Goal: Information Seeking & Learning: Find contact information

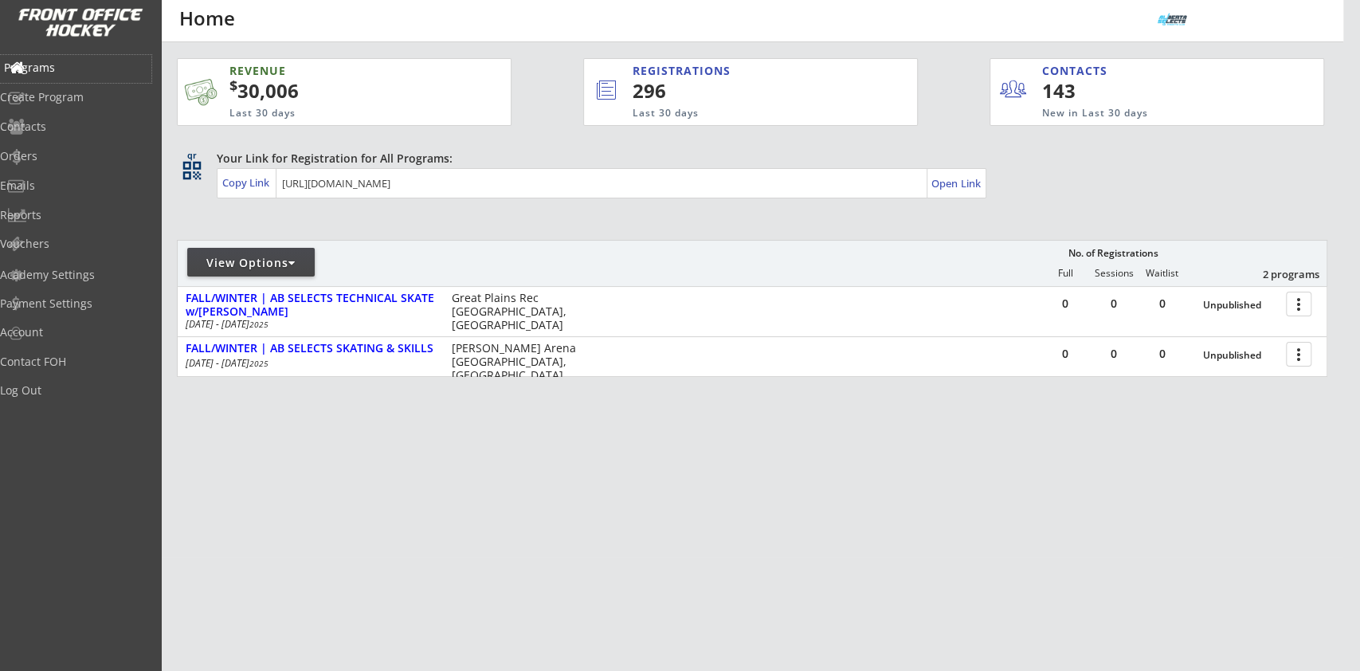
click at [71, 62] on div "Programs" at bounding box center [75, 67] width 143 height 11
click at [295, 263] on div at bounding box center [291, 262] width 7 height 11
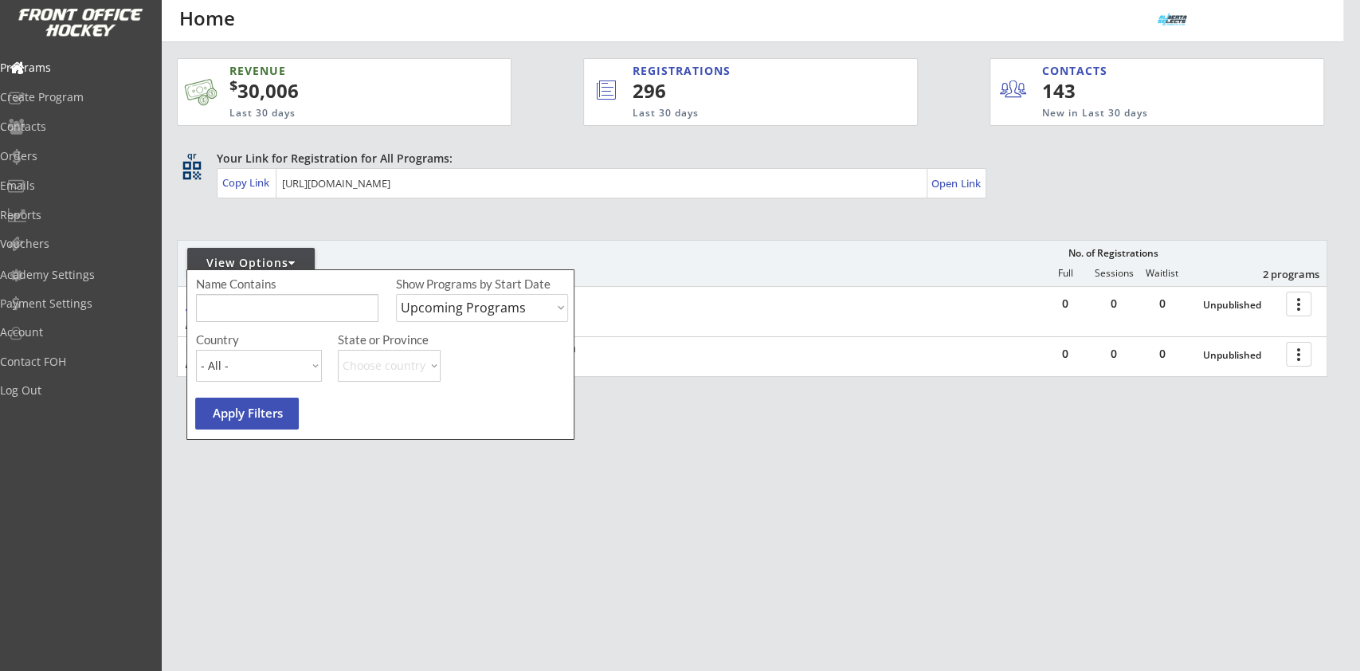
click at [611, 231] on div "REVENUE $ 30,006 Last 30 days REGISTRATIONS 296 Last 30 days CONTACTS 143 New i…" at bounding box center [752, 292] width 1150 height 501
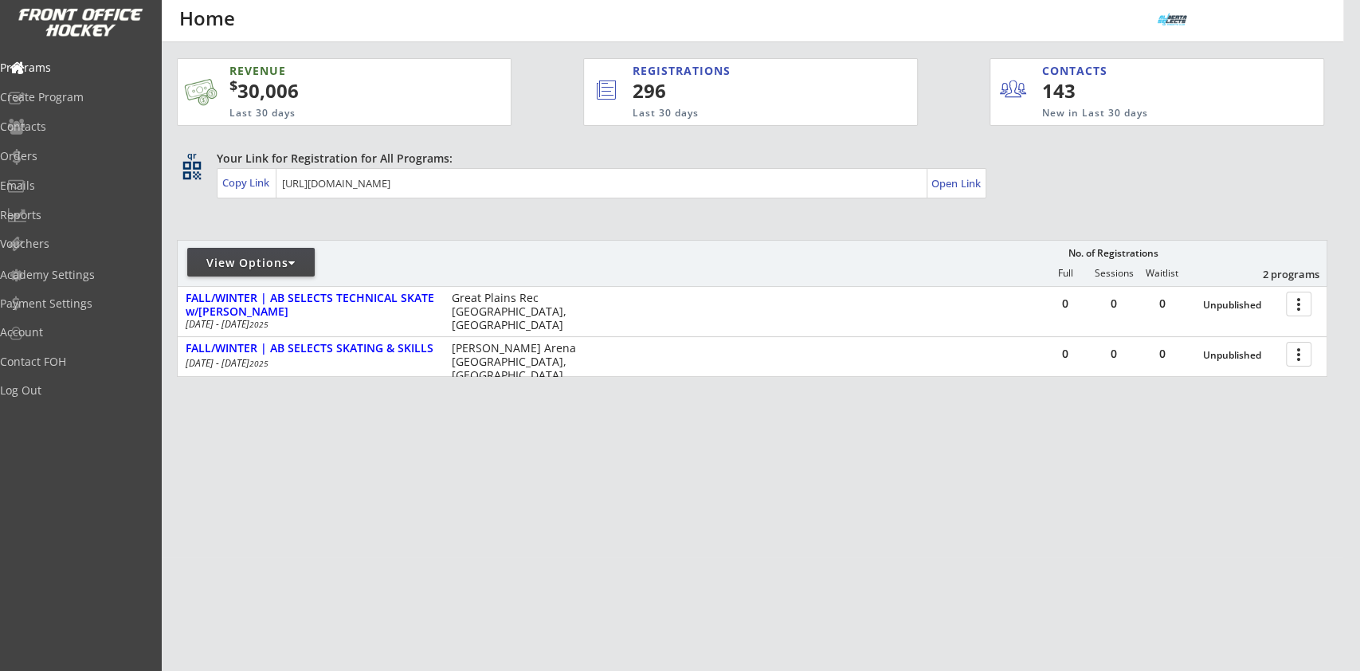
click at [302, 264] on div "View Options" at bounding box center [250, 263] width 127 height 16
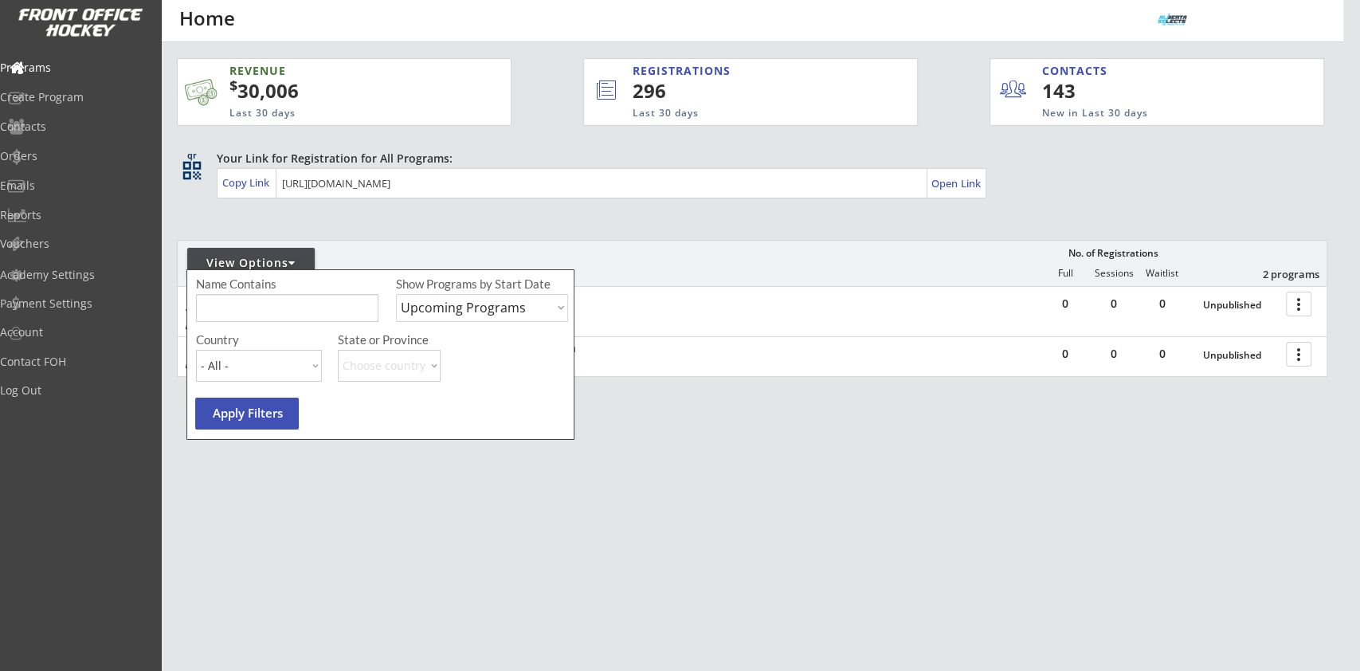
click at [480, 307] on select "Upcoming Programs Past Programs Specific Date Range" at bounding box center [482, 308] width 172 height 28
select select ""Specific Date Range""
click at [396, 294] on select "Upcoming Programs Past Programs Specific Date Range" at bounding box center [482, 308] width 172 height 28
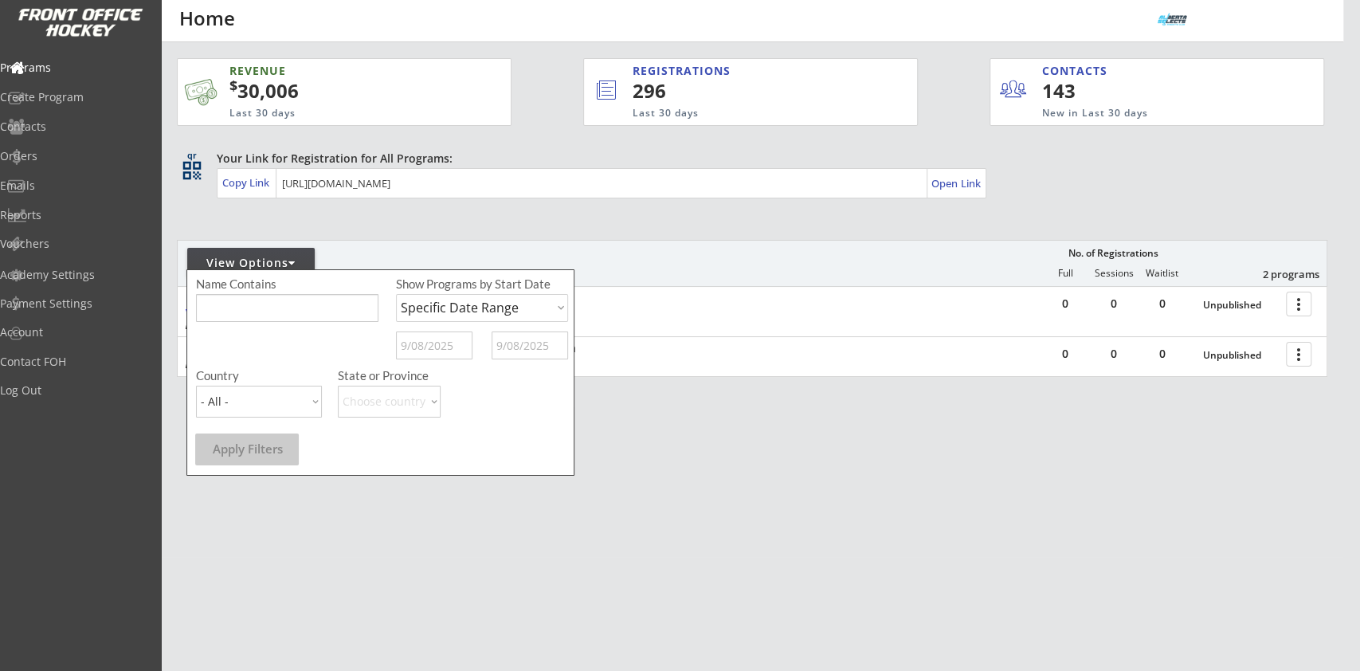
click at [472, 333] on div at bounding box center [482, 349] width 172 height 36
click at [460, 341] on input "text" at bounding box center [434, 345] width 76 height 28
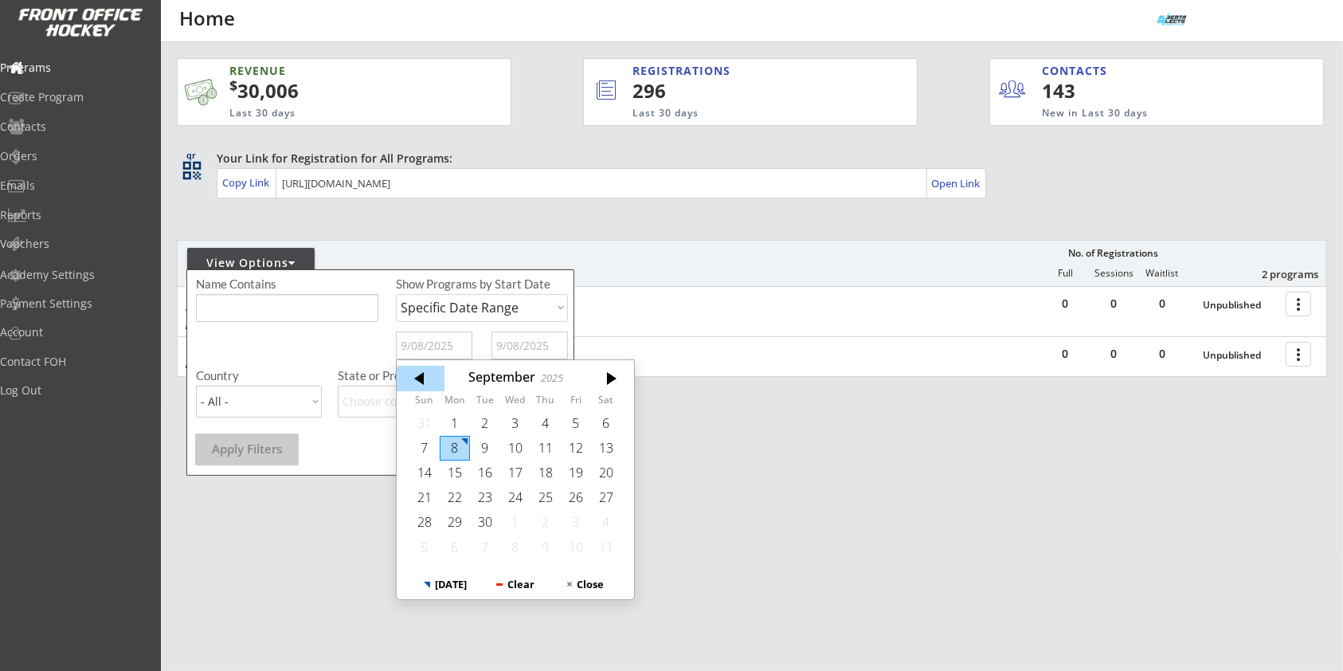
click at [431, 382] on div at bounding box center [421, 378] width 48 height 25
click at [570, 485] on div "22" at bounding box center [576, 497] width 30 height 25
type input "[DATE]"
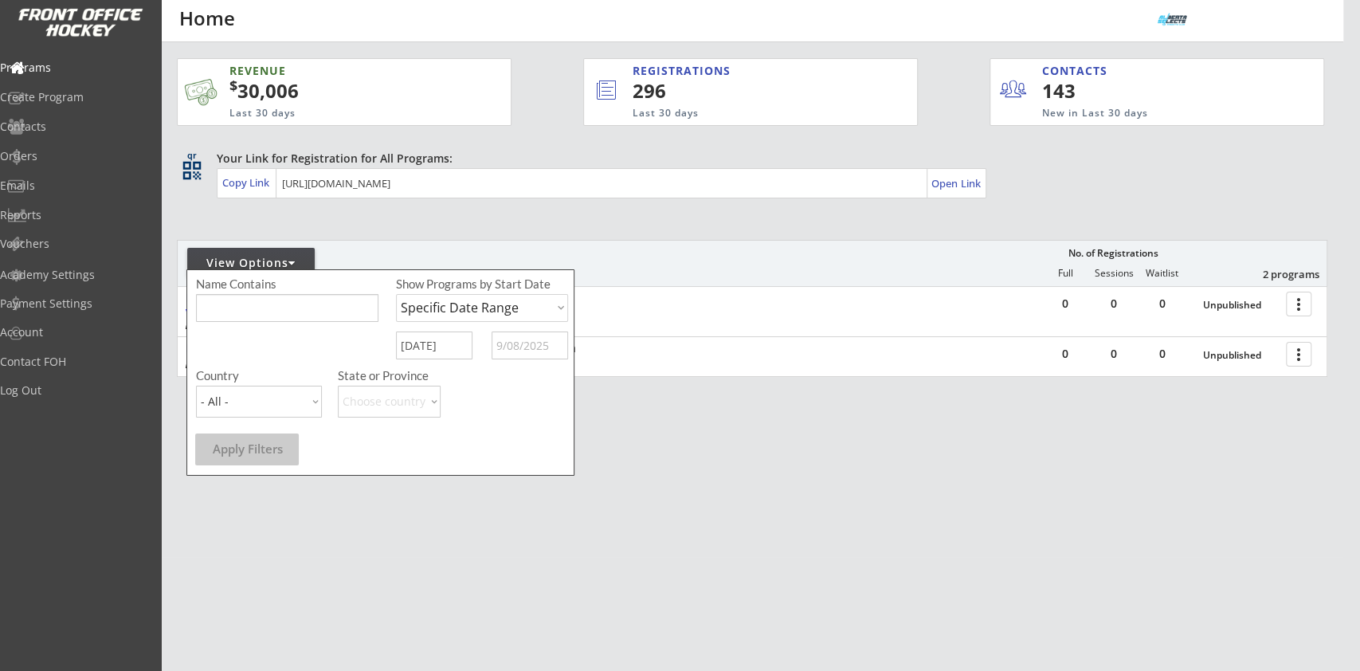
click at [533, 346] on input "text" at bounding box center [530, 345] width 76 height 28
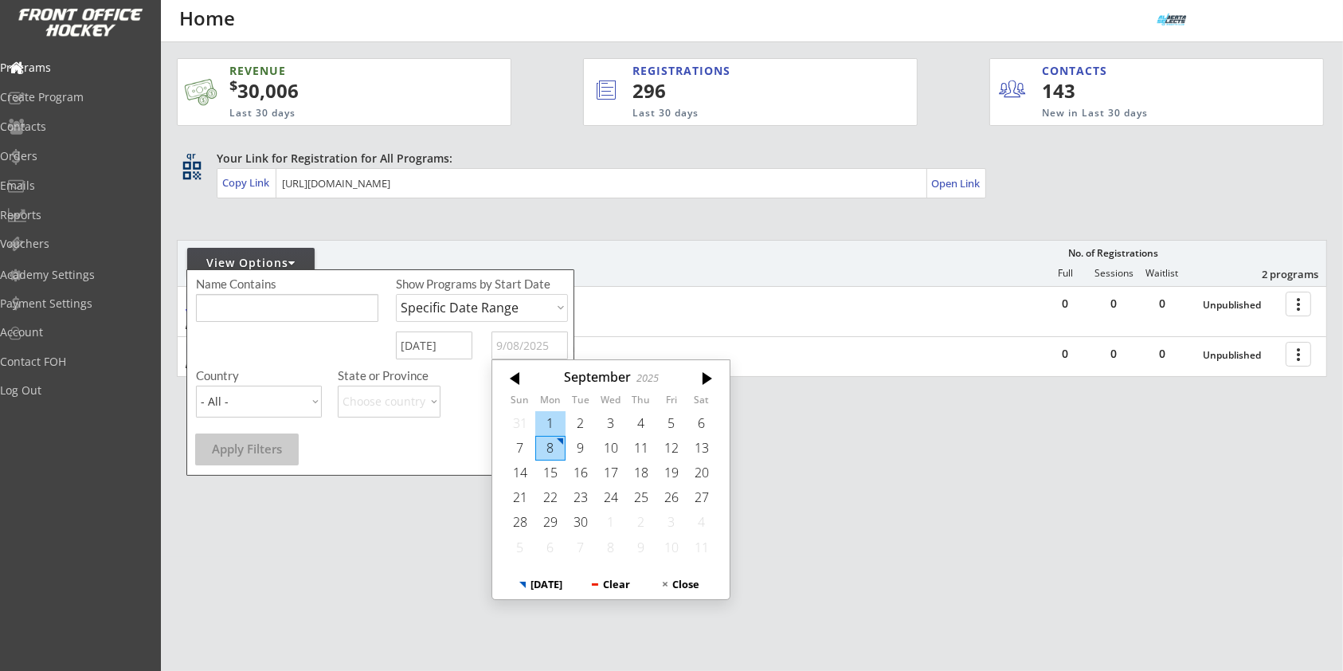
click at [546, 418] on div "1" at bounding box center [550, 423] width 30 height 25
type input "[DATE]"
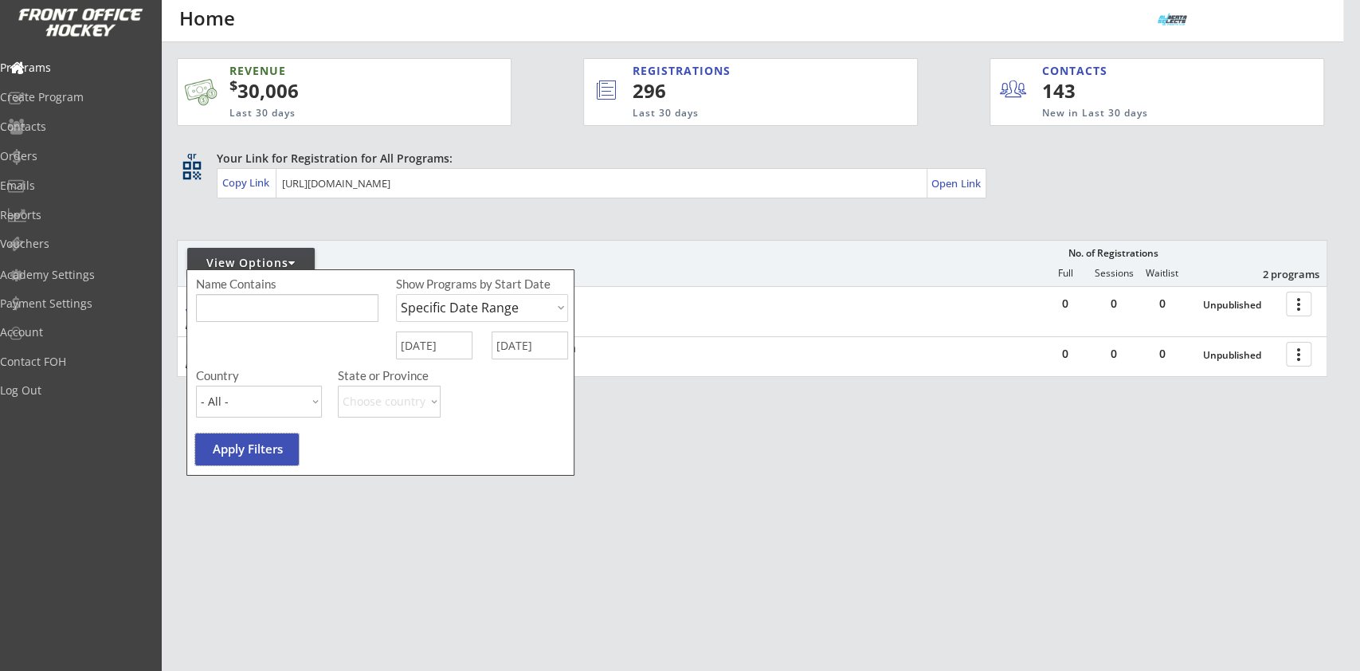
click at [266, 448] on button "Apply Filters" at bounding box center [247, 449] width 104 height 32
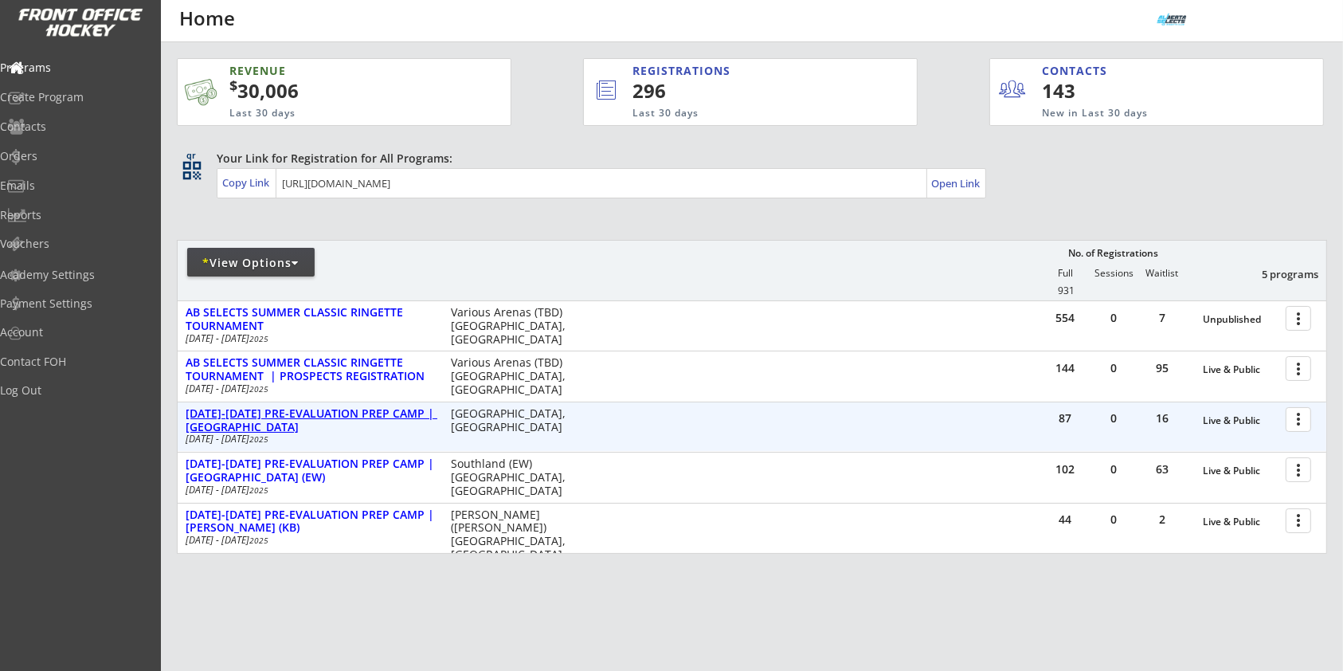
click at [351, 417] on div "[DATE]-[DATE] PRE-EVALUATION PREP CAMP | [GEOGRAPHIC_DATA]" at bounding box center [310, 420] width 249 height 27
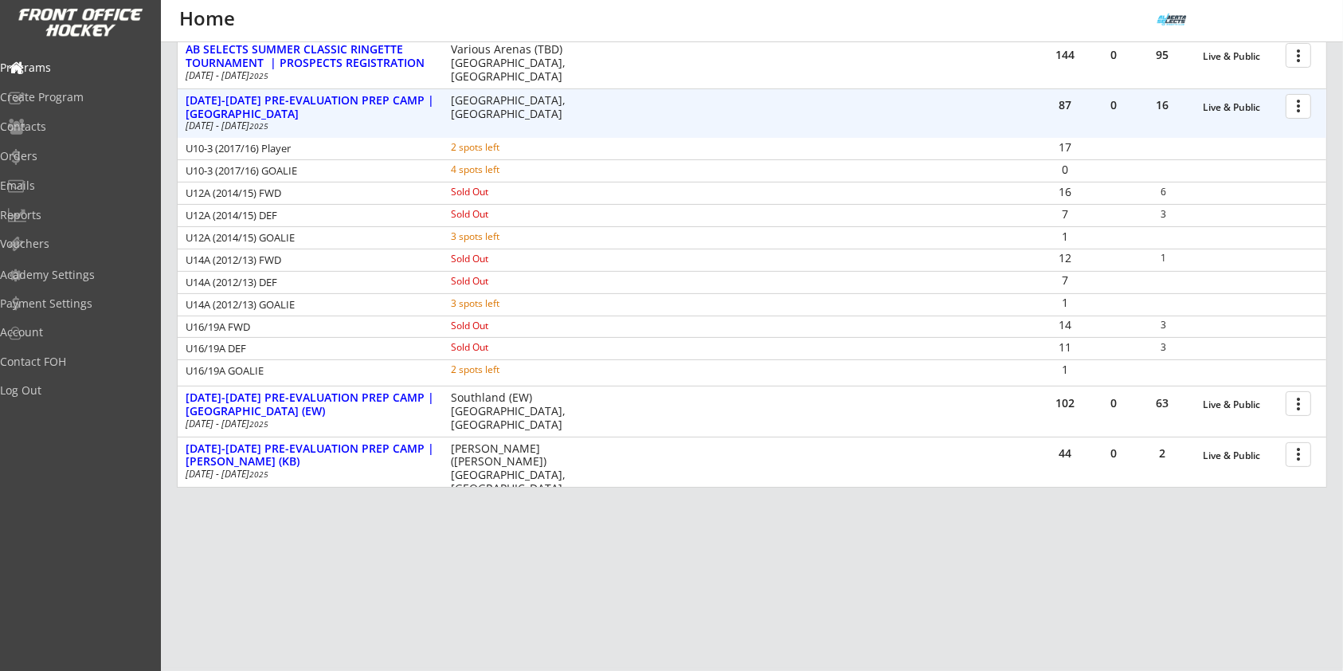
scroll to position [207, 0]
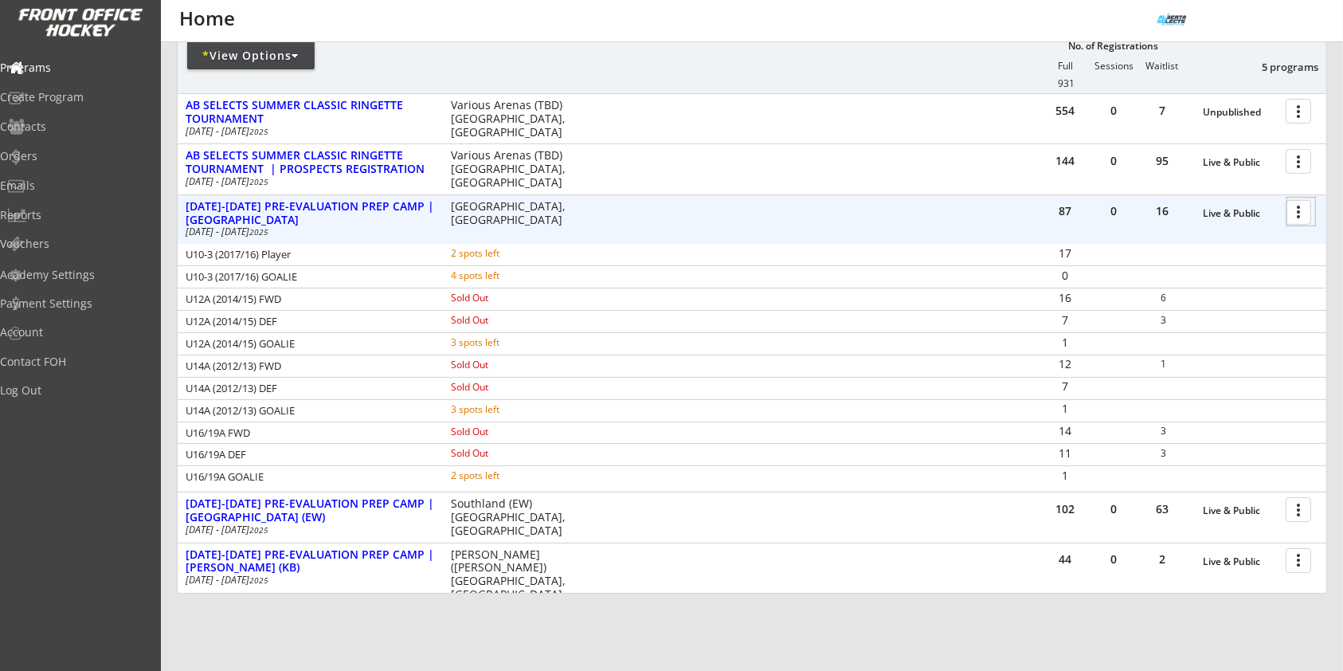
click at [1301, 220] on div at bounding box center [1301, 212] width 28 height 28
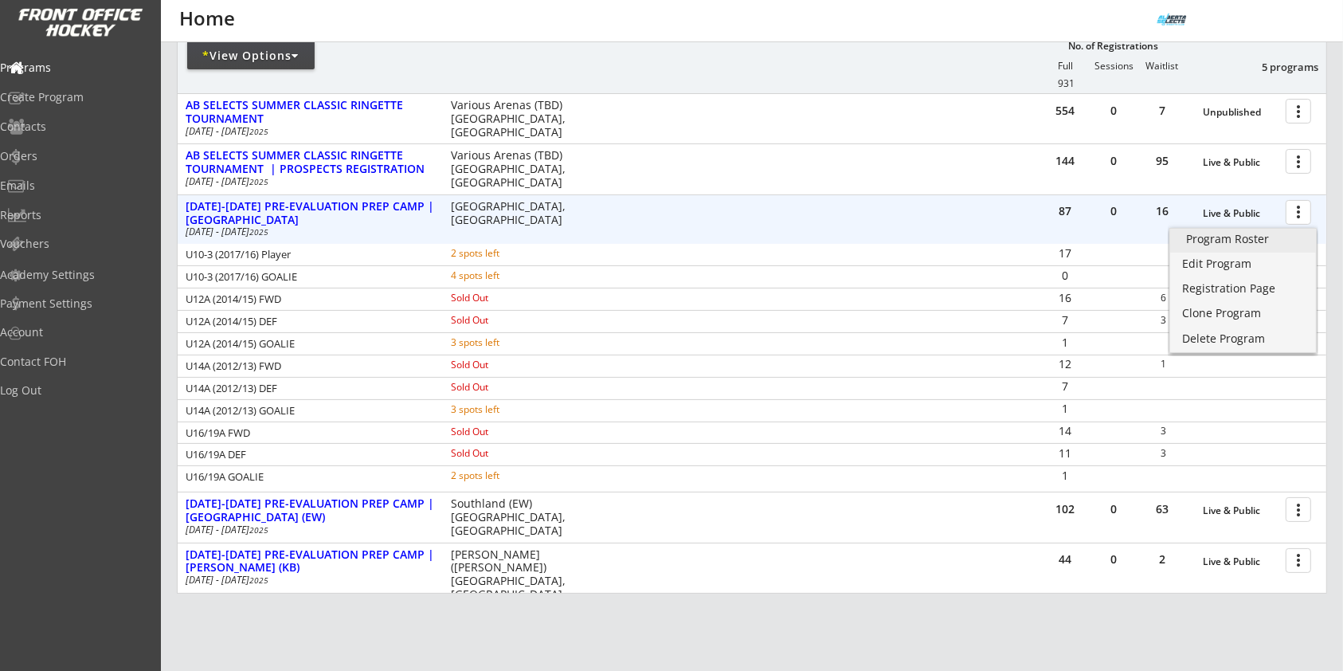
click at [1274, 245] on link "Program Roster" at bounding box center [1243, 241] width 146 height 24
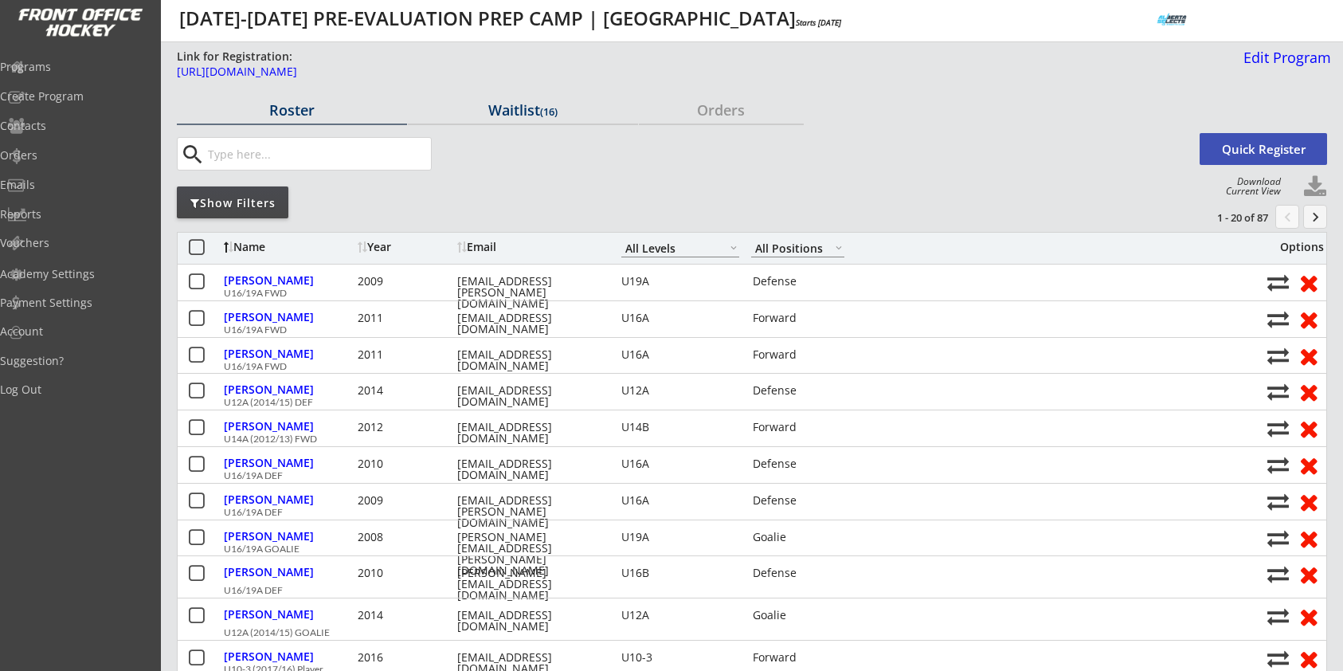
select select ""All Levels""
select select ""All Positions""
click at [275, 210] on div "Show Filters" at bounding box center [233, 203] width 112 height 16
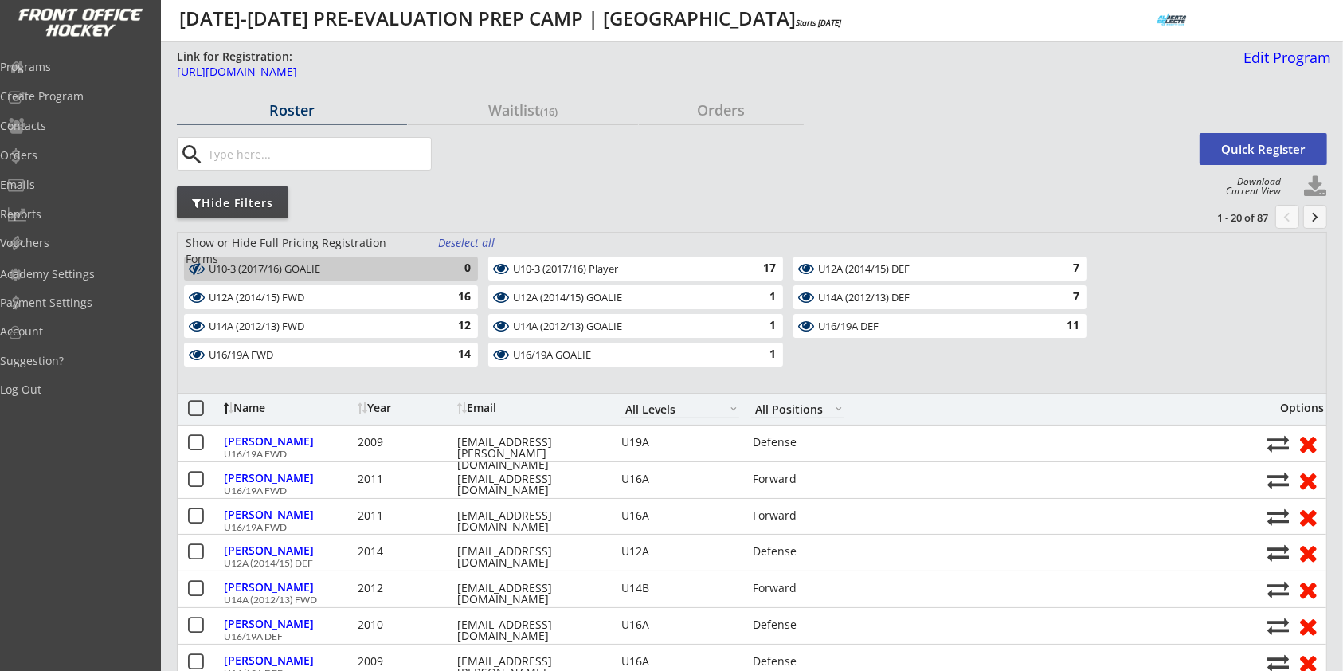
click at [475, 239] on div "Deselect all" at bounding box center [467, 243] width 59 height 16
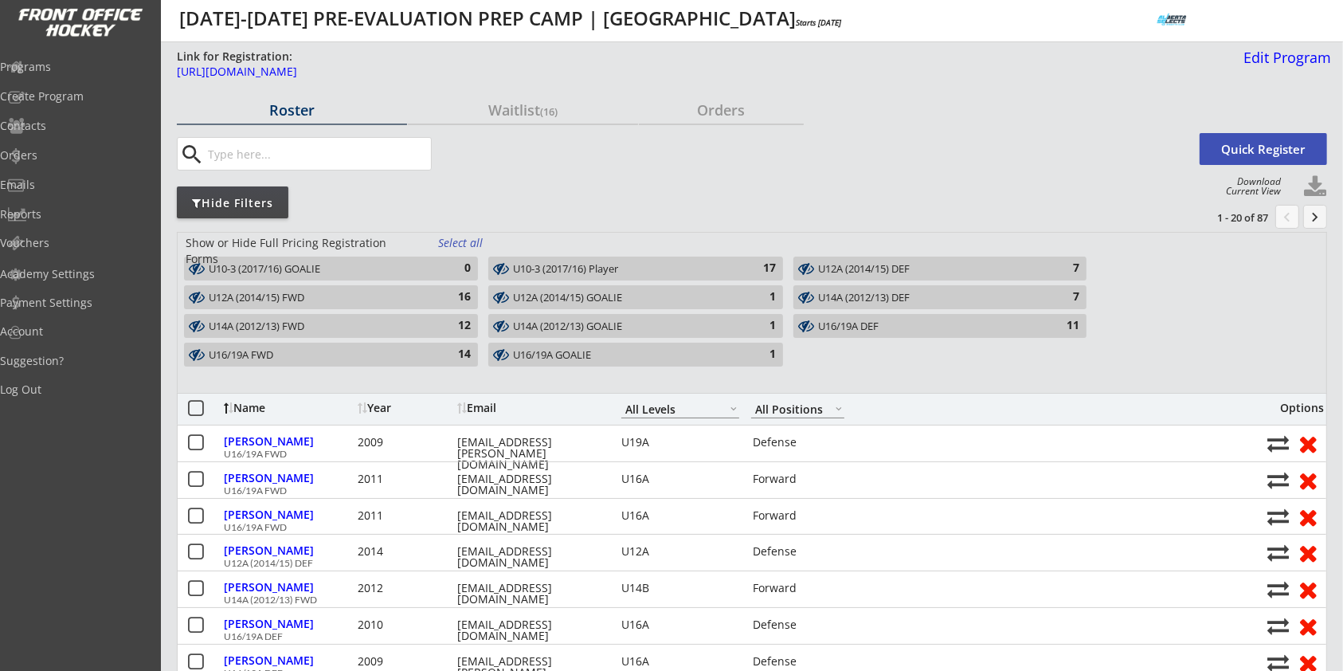
click at [452, 355] on div "14" at bounding box center [455, 355] width 32 height 16
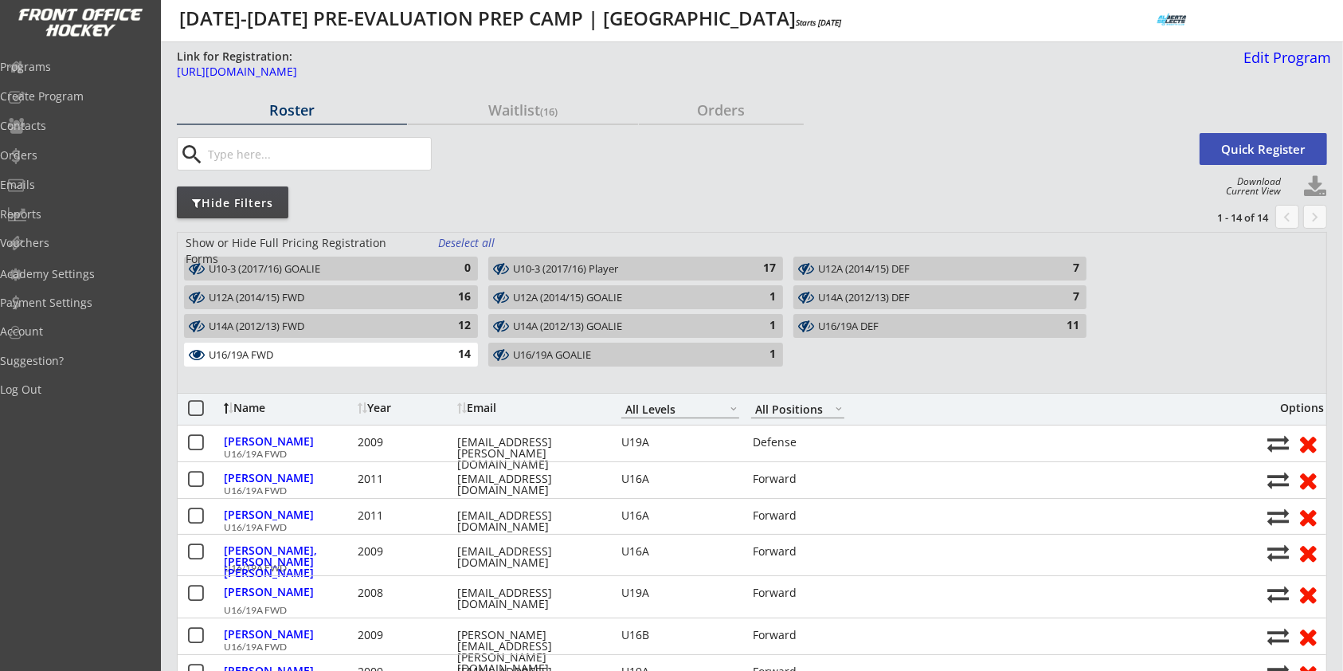
click at [608, 351] on div "U16/19A GOALIE" at bounding box center [626, 355] width 226 height 13
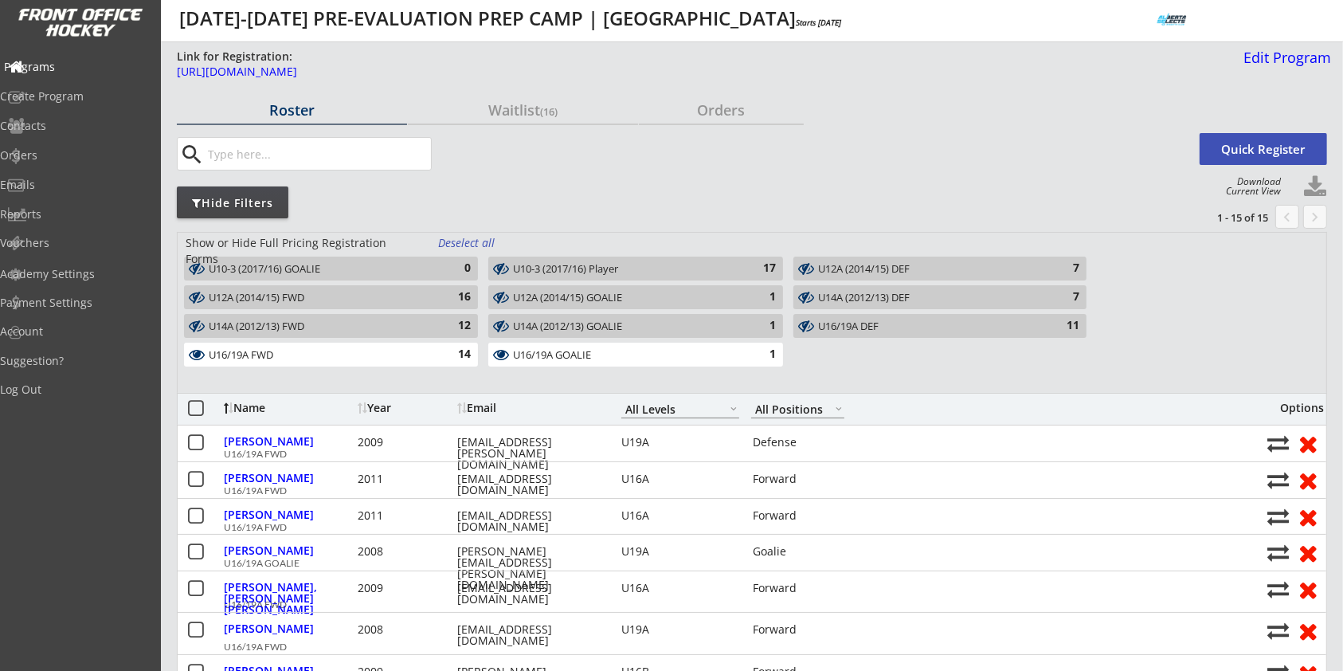
click at [49, 70] on div "Programs" at bounding box center [75, 66] width 143 height 11
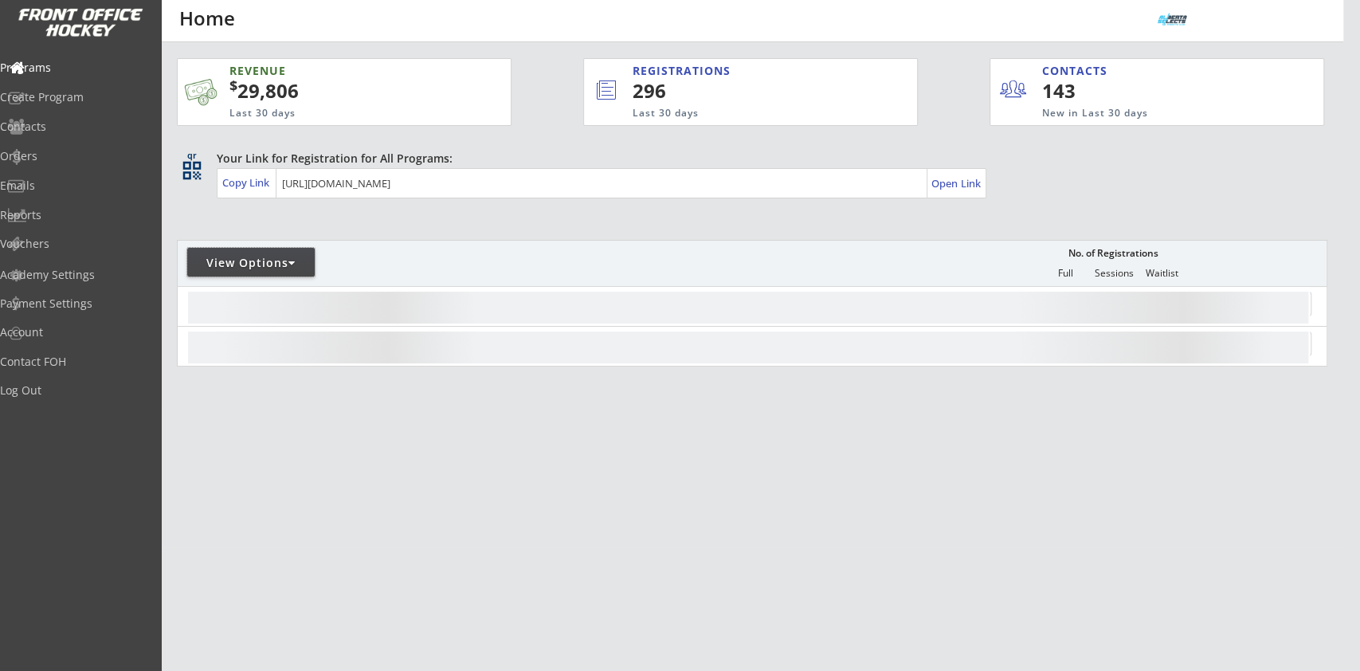
click at [303, 255] on div "View Options" at bounding box center [250, 263] width 127 height 16
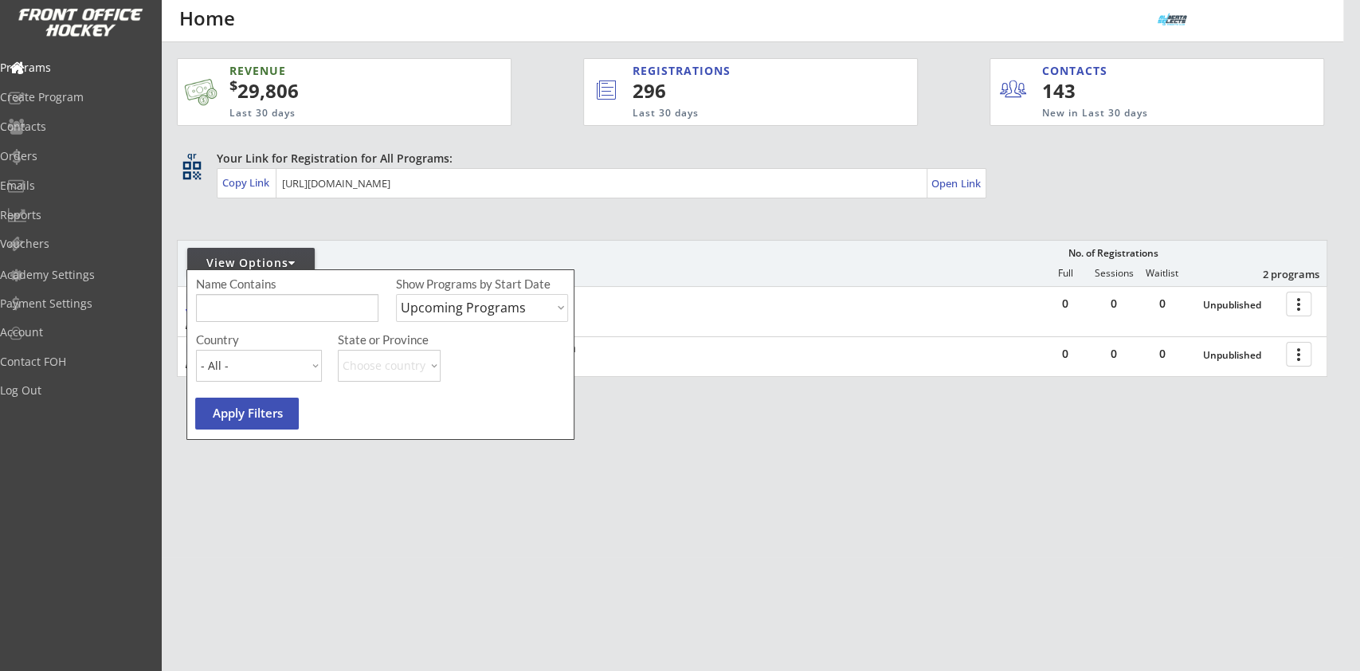
click at [460, 308] on select "Upcoming Programs Past Programs Specific Date Range" at bounding box center [482, 308] width 172 height 28
click at [396, 294] on select "Upcoming Programs Past Programs Specific Date Range" at bounding box center [482, 308] width 172 height 28
click at [472, 315] on select "Upcoming Programs Past Programs Specific Date Range" at bounding box center [482, 308] width 172 height 28
select select ""Specific Date Range""
click at [396, 294] on select "Upcoming Programs Past Programs Specific Date Range" at bounding box center [482, 308] width 172 height 28
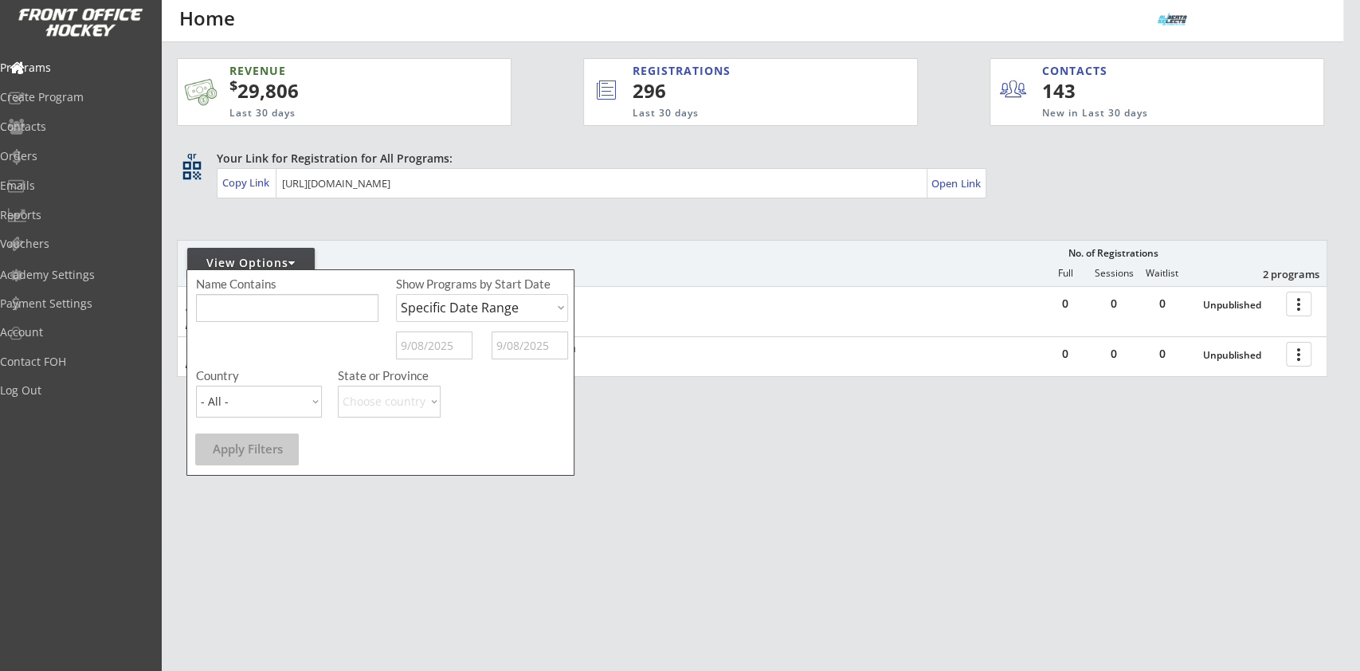
click at [462, 328] on div "Show Programs by Start Date Upcoming Programs Past Programs Specific Date Range" at bounding box center [482, 322] width 172 height 92
click at [460, 338] on input "text" at bounding box center [434, 345] width 76 height 28
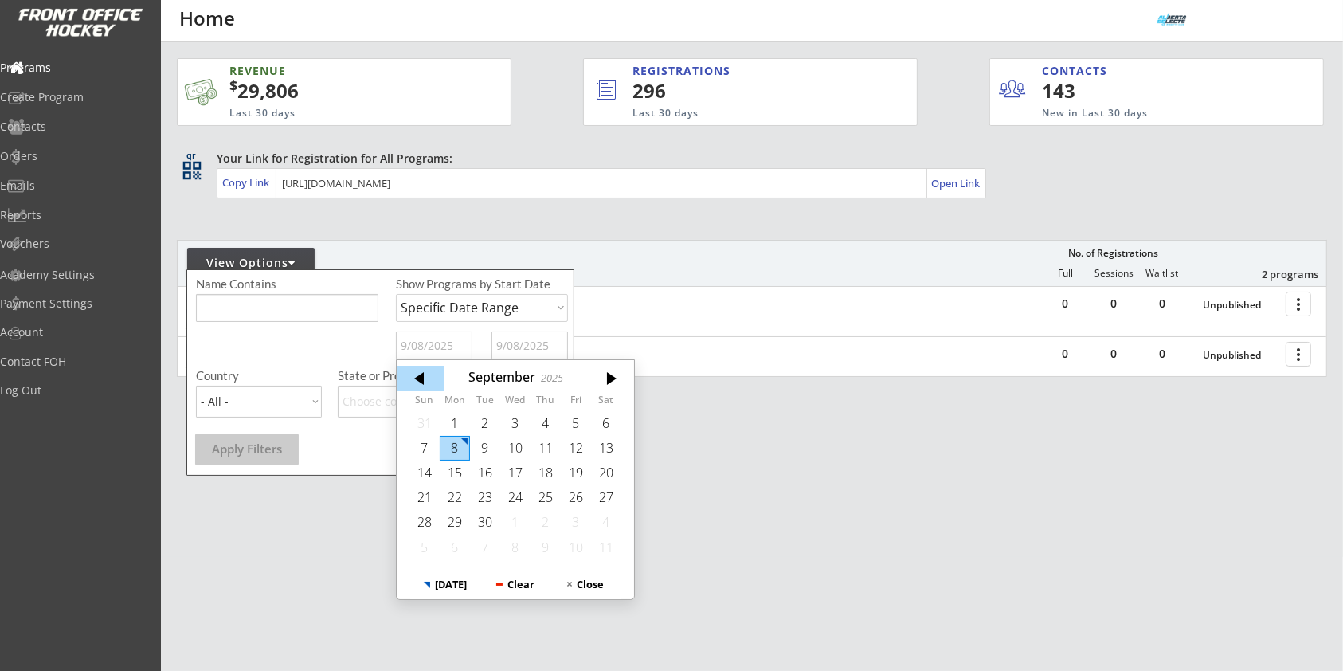
click at [429, 373] on div at bounding box center [421, 378] width 48 height 25
click at [570, 493] on div "22" at bounding box center [576, 497] width 30 height 25
type input "[DATE]"
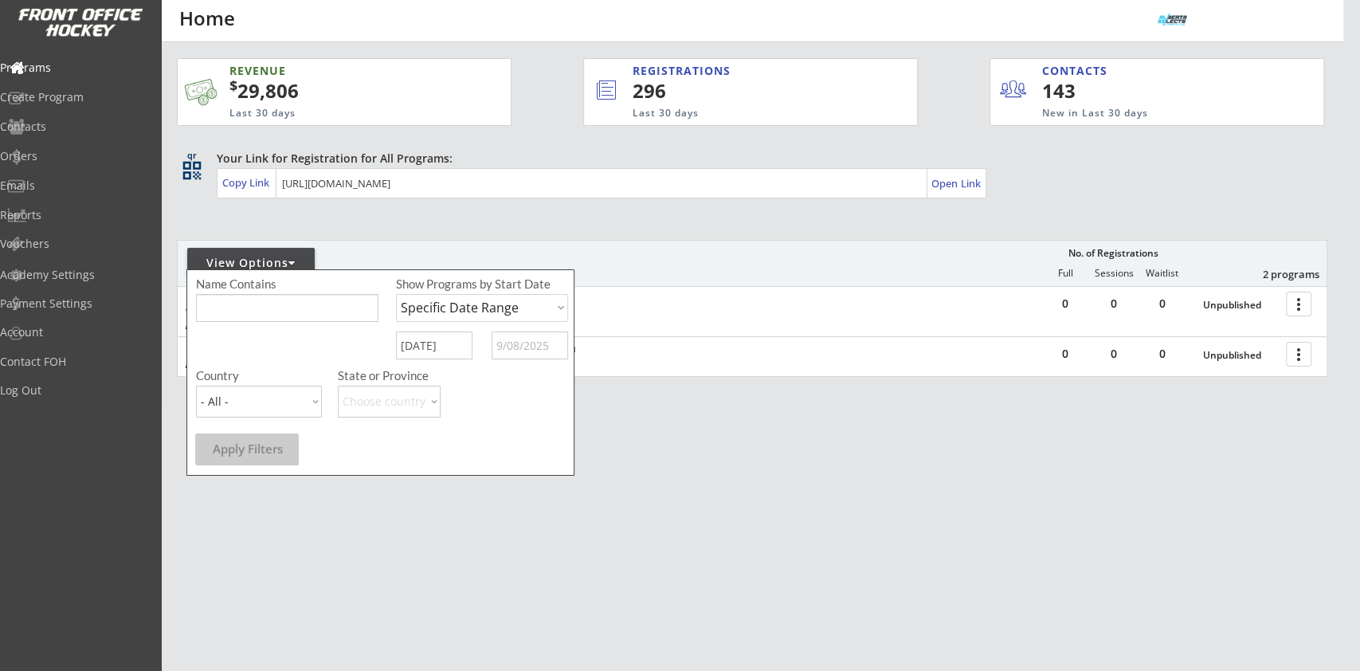
click at [528, 347] on input "text" at bounding box center [530, 345] width 76 height 28
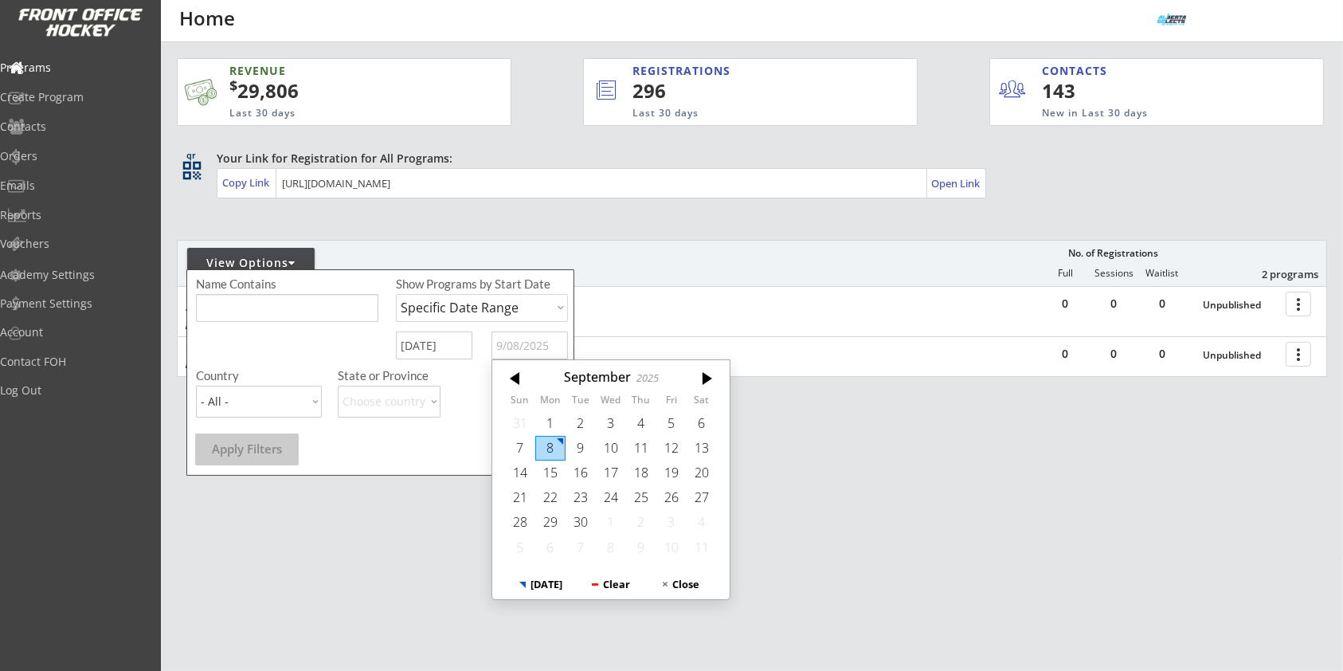
click at [544, 443] on div "8" at bounding box center [550, 448] width 30 height 25
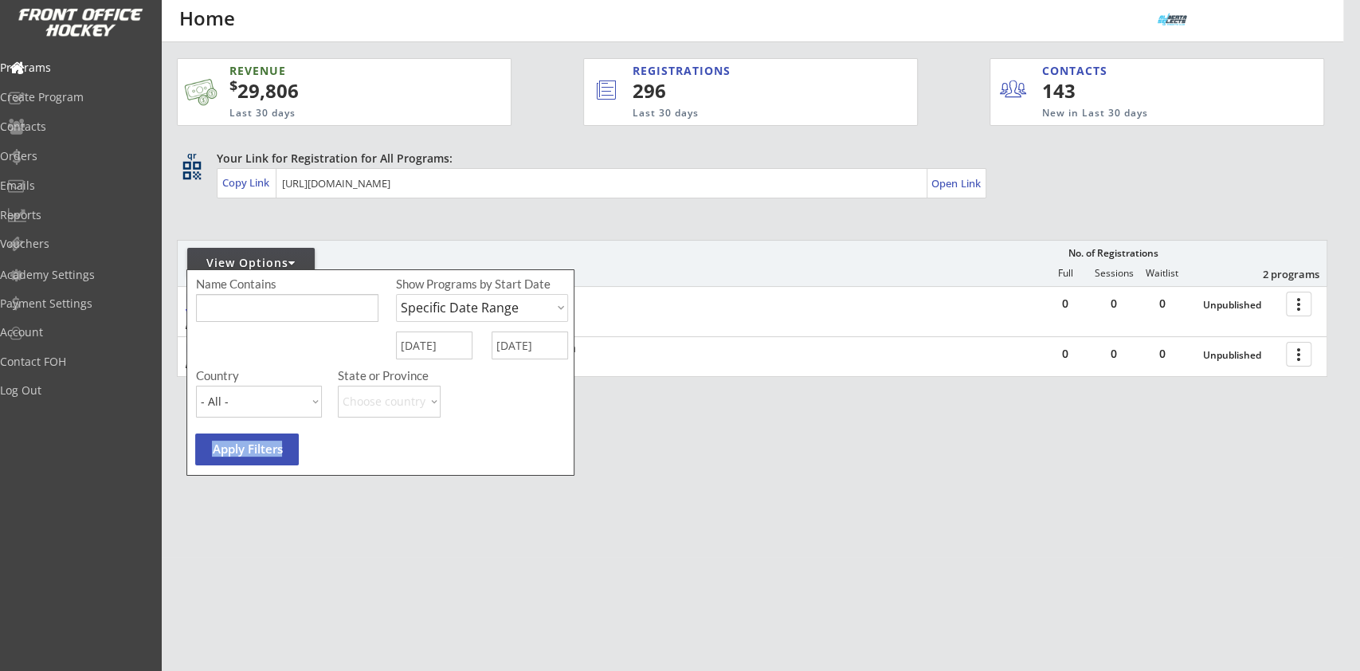
click at [296, 447] on div "Name Contains Show Programs by Start Date Upcoming Programs Past Programs Speci…" at bounding box center [380, 372] width 388 height 206
click at [291, 452] on button "Apply Filters" at bounding box center [247, 449] width 104 height 32
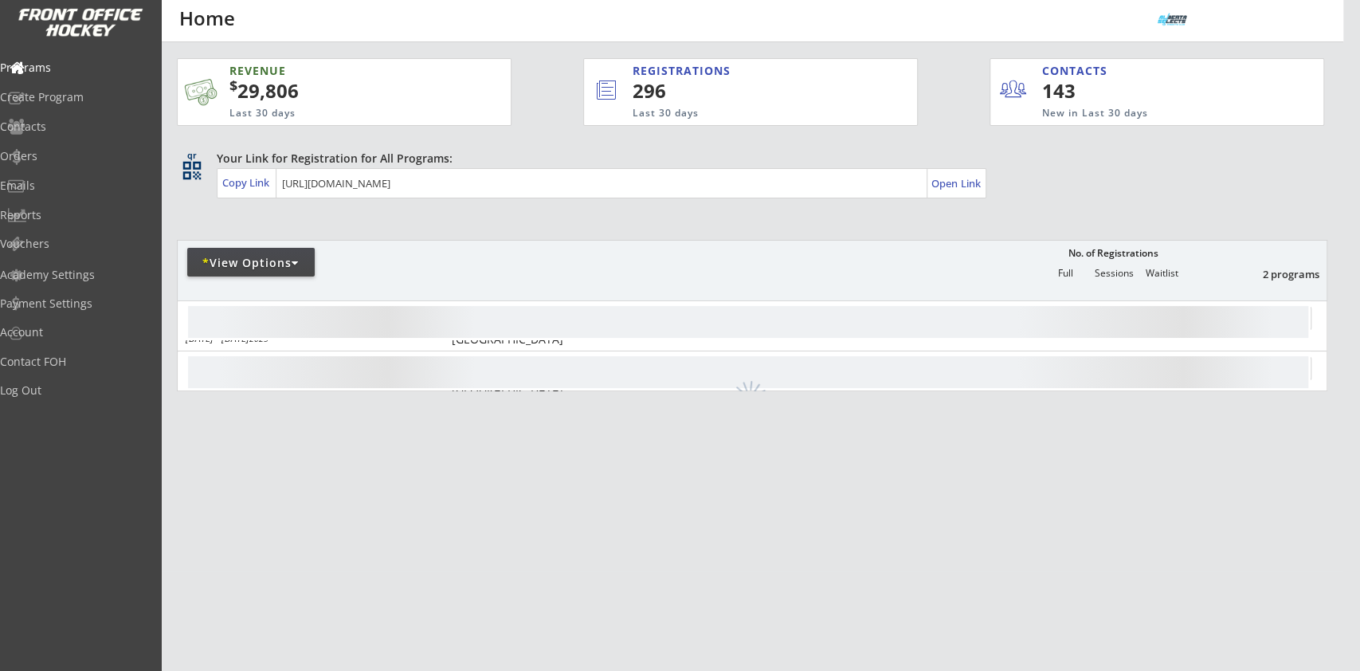
click at [296, 267] on div at bounding box center [295, 262] width 7 height 11
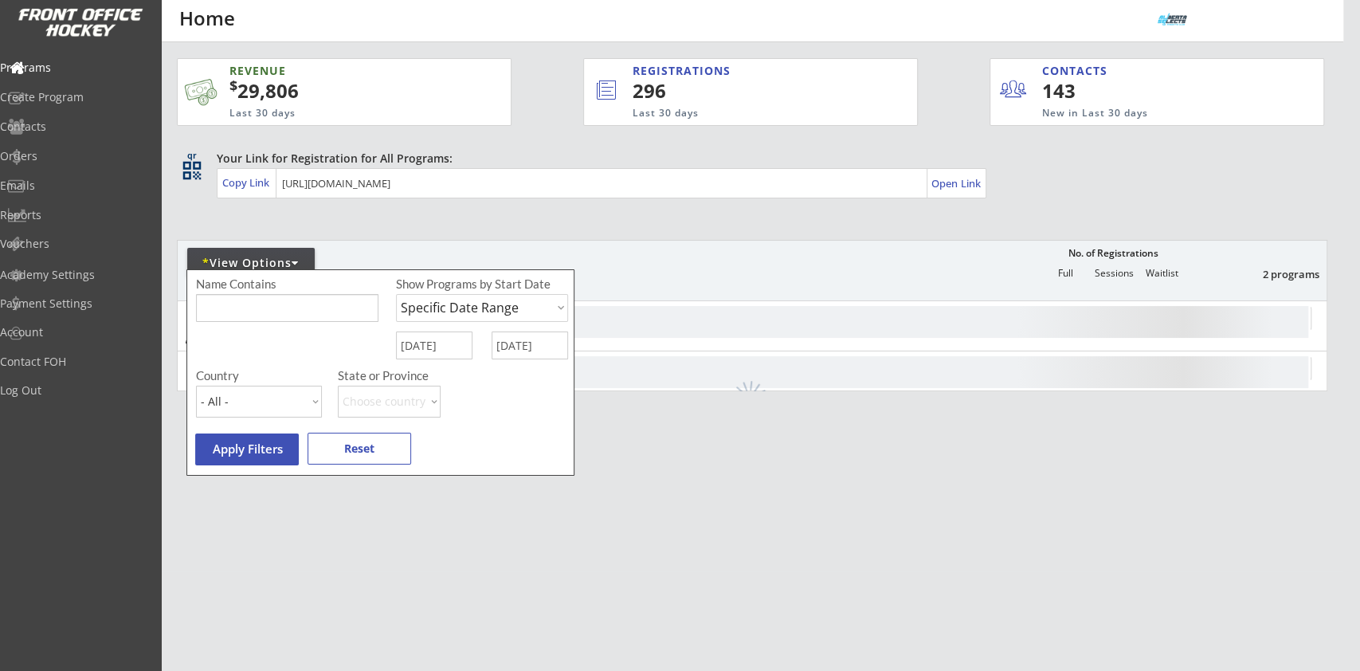
click at [534, 352] on input "9/08/2025" at bounding box center [530, 345] width 76 height 28
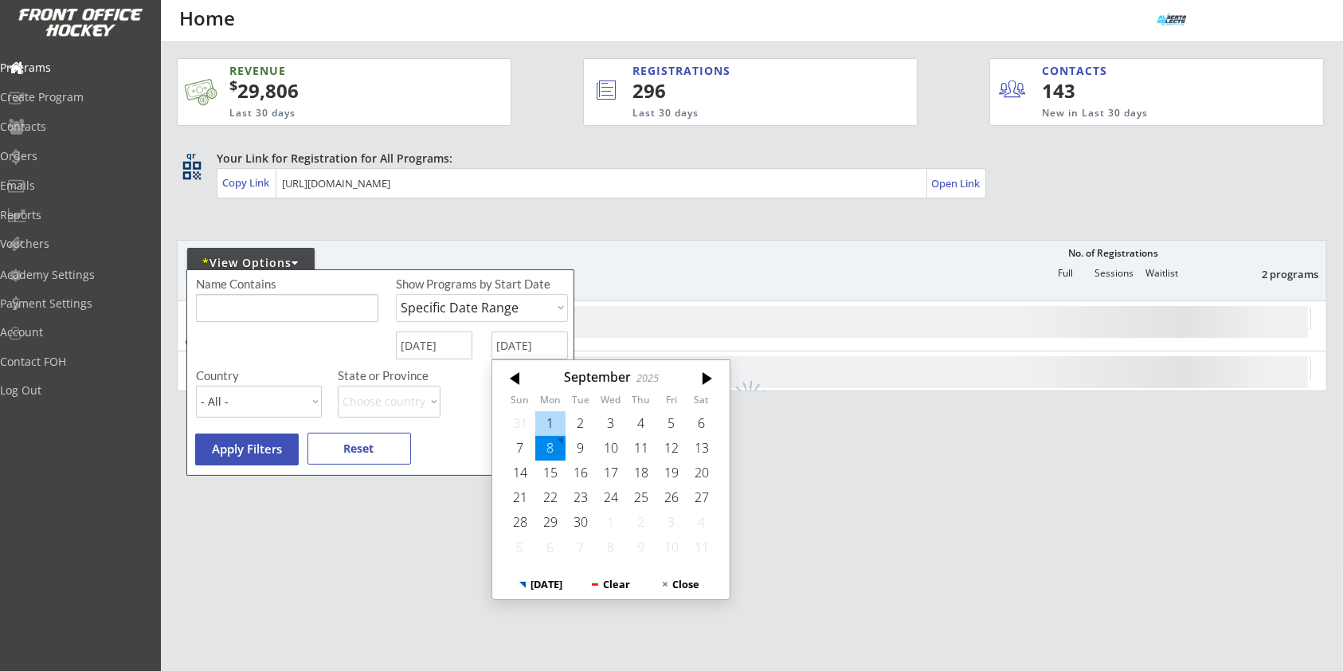
click at [547, 425] on div "1" at bounding box center [550, 423] width 30 height 25
type input "9/01/2025"
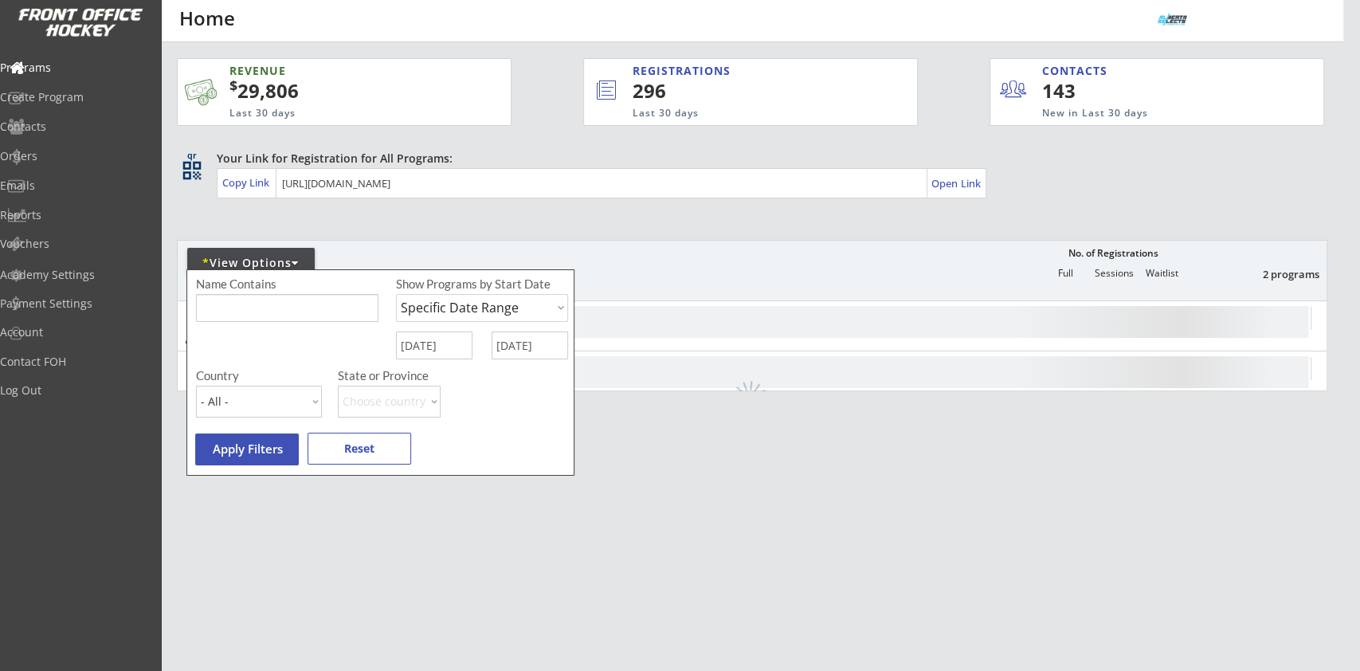
click at [255, 453] on button "Apply Filters" at bounding box center [247, 449] width 104 height 32
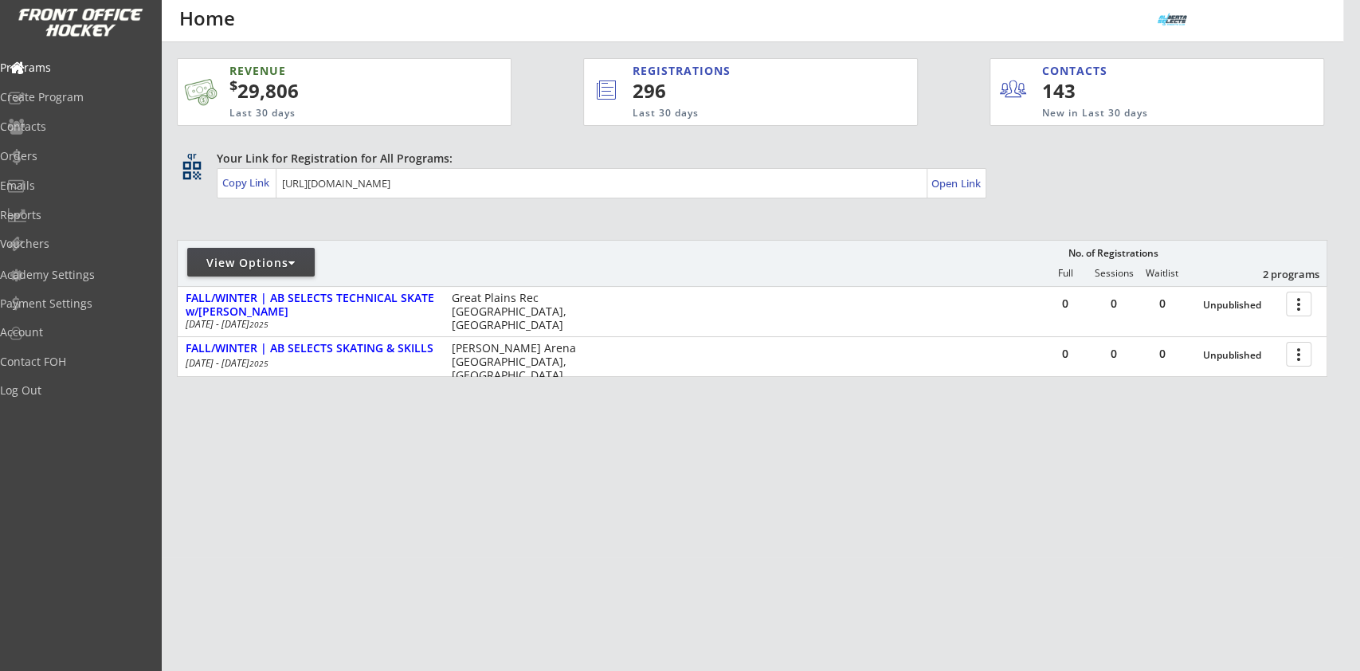
click at [268, 260] on div "View Options" at bounding box center [250, 263] width 127 height 16
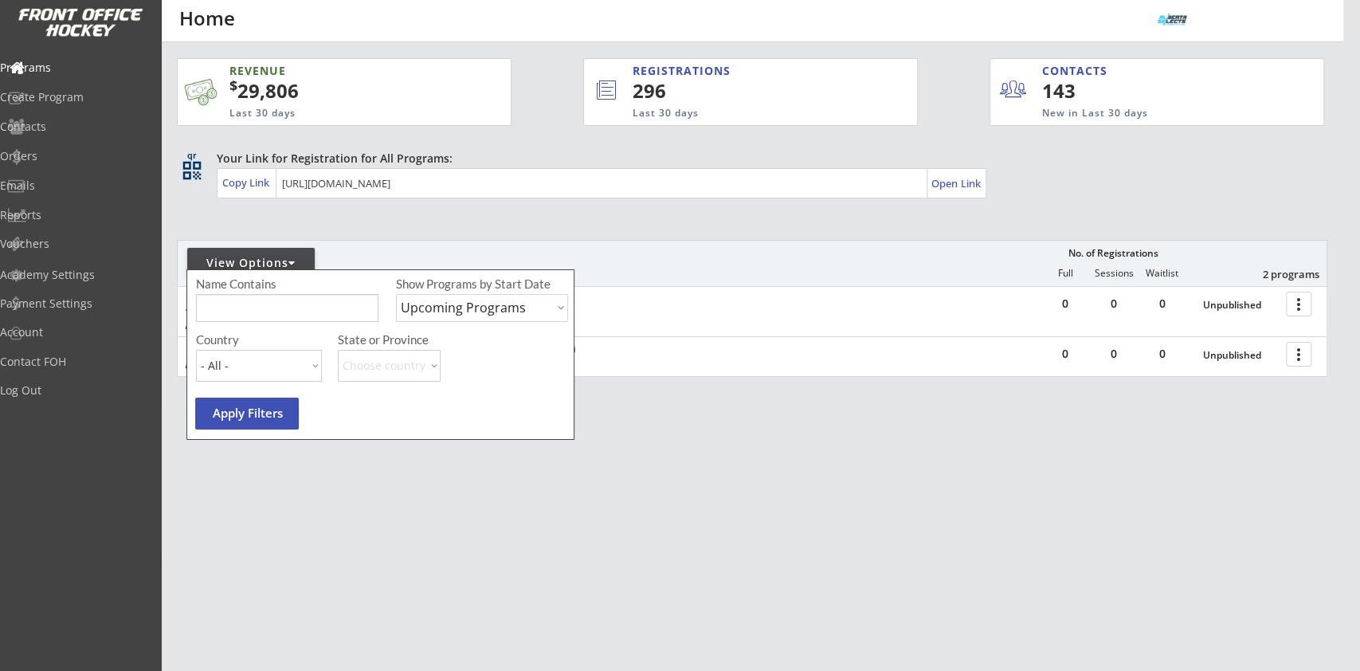
click at [484, 307] on select "Upcoming Programs Past Programs Specific Date Range" at bounding box center [482, 308] width 172 height 28
select select ""Specific Date Range""
click at [396, 294] on select "Upcoming Programs Past Programs Specific Date Range" at bounding box center [482, 308] width 172 height 28
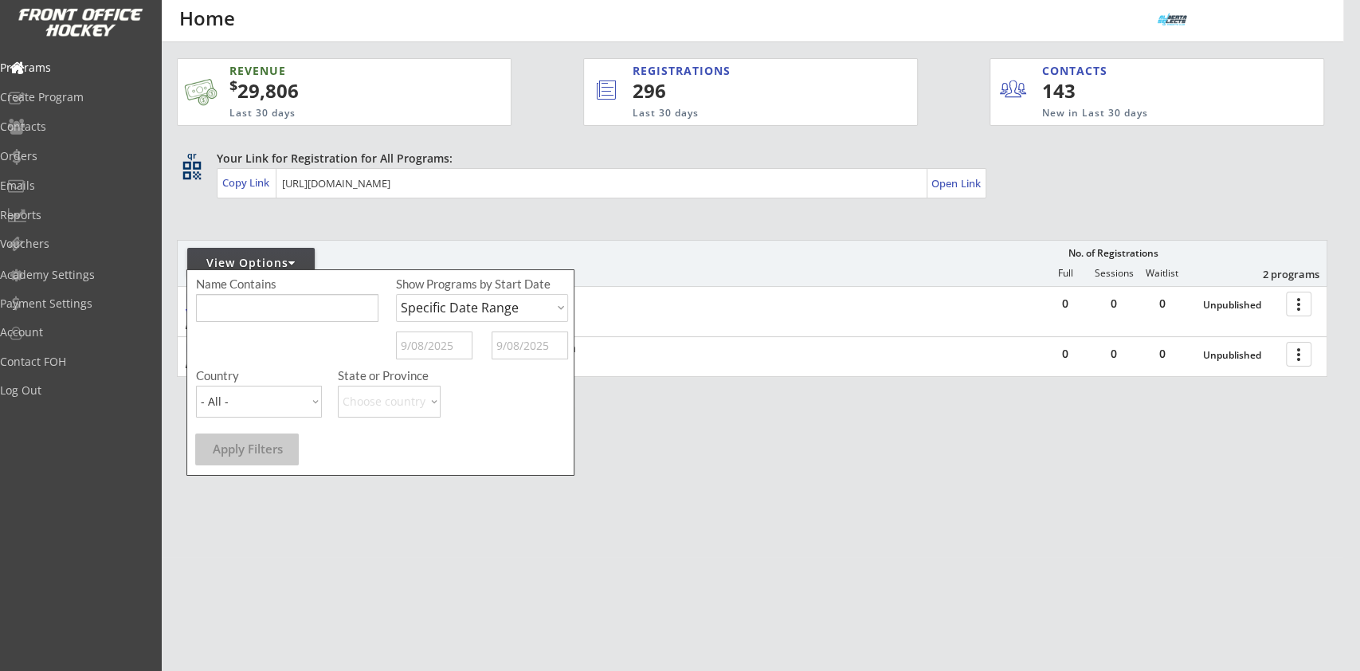
click at [448, 334] on input "text" at bounding box center [434, 345] width 76 height 28
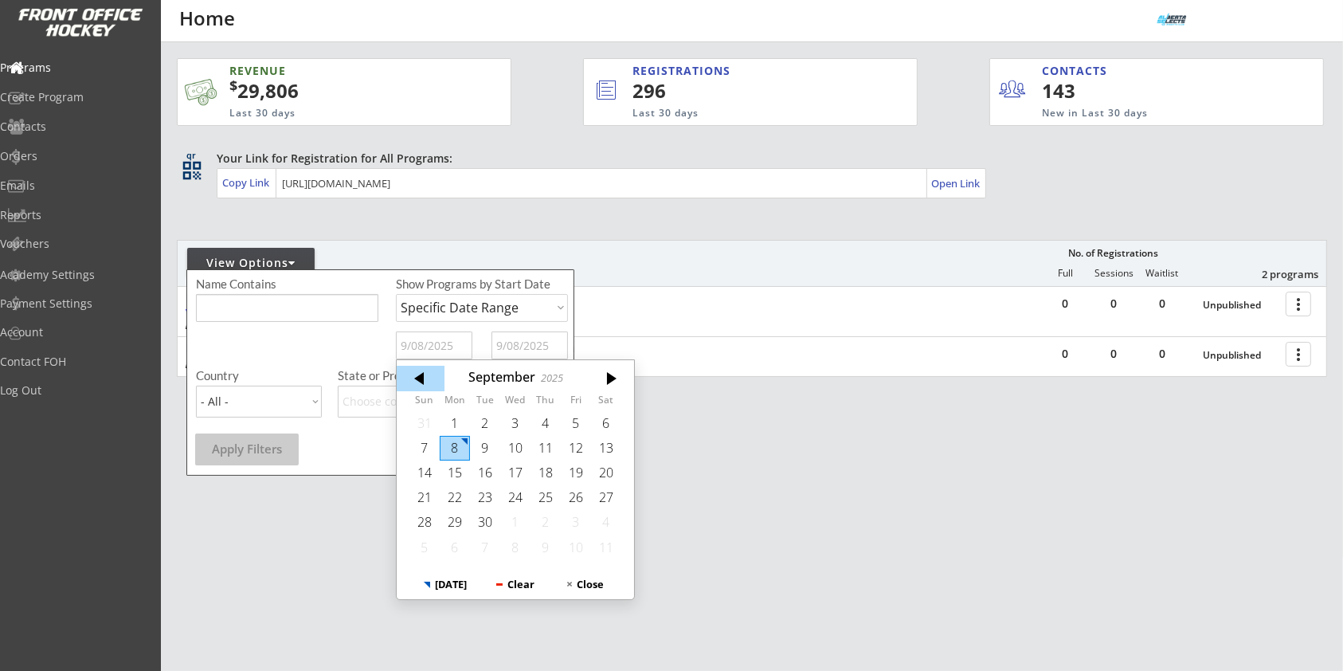
click at [429, 381] on div at bounding box center [421, 378] width 48 height 25
click at [561, 493] on div "22" at bounding box center [576, 497] width 30 height 25
type input "8/22/2025"
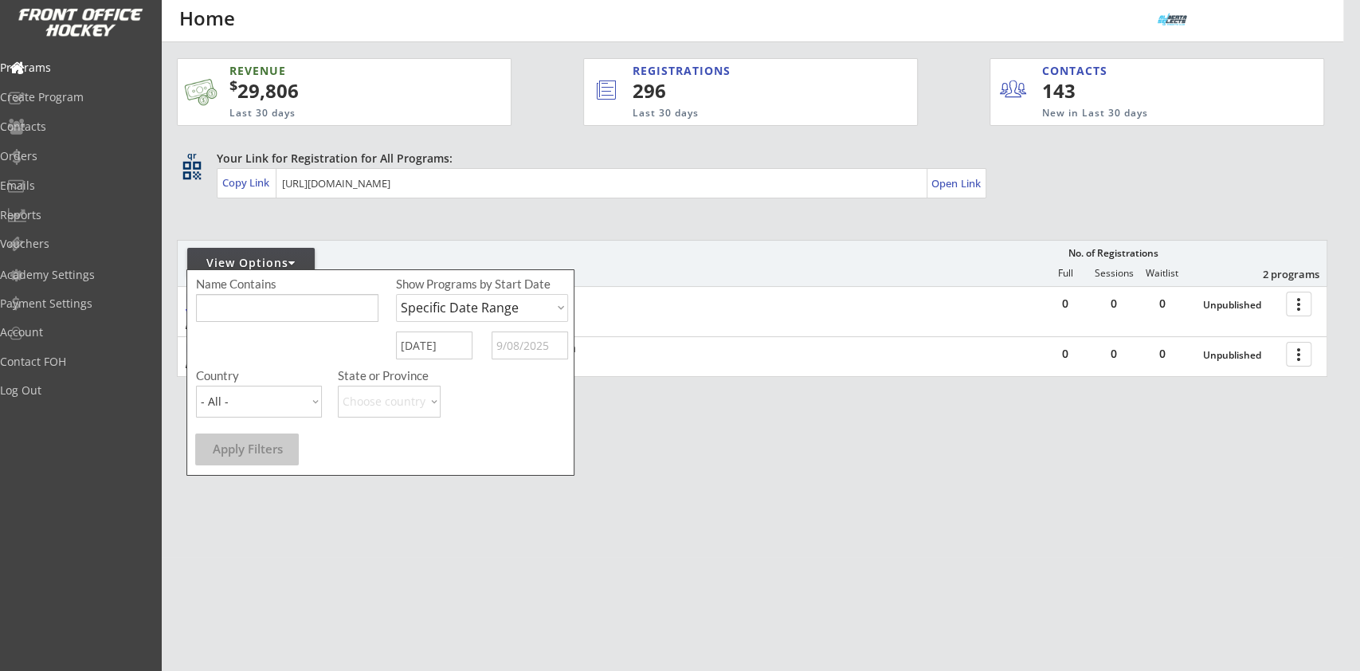
click at [498, 351] on input "text" at bounding box center [530, 345] width 76 height 28
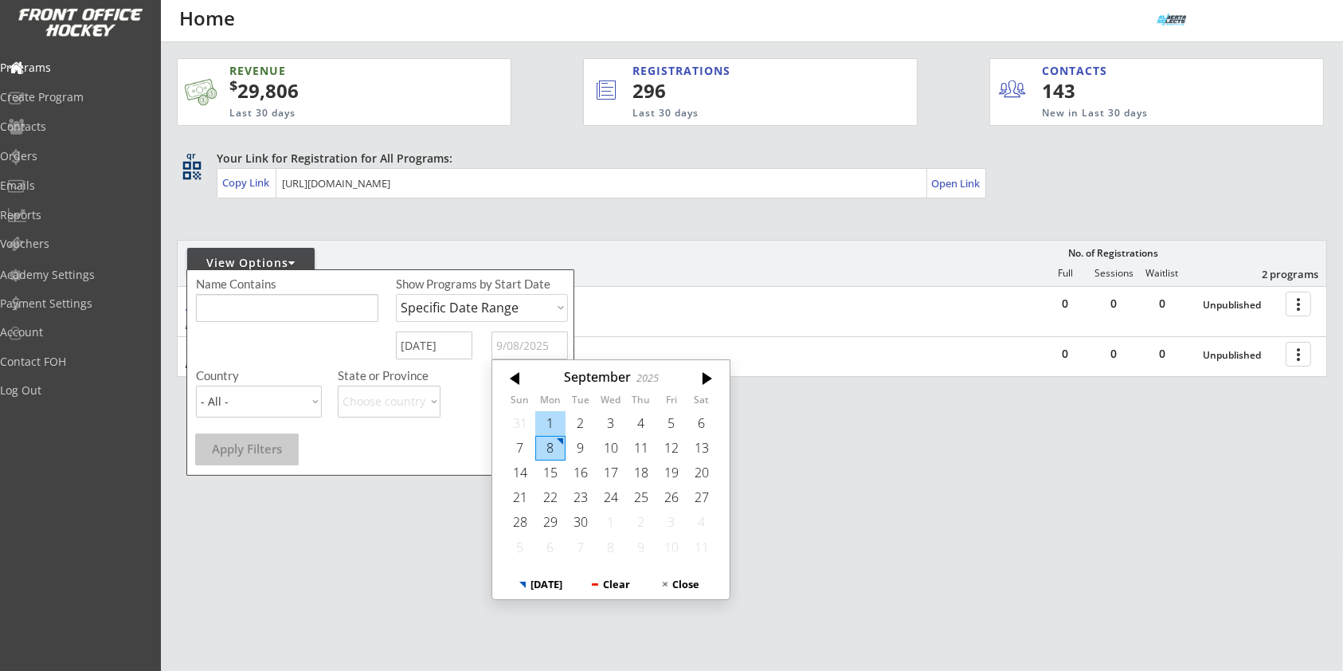
click at [546, 417] on div "1" at bounding box center [550, 423] width 30 height 25
type input "9/01/2025"
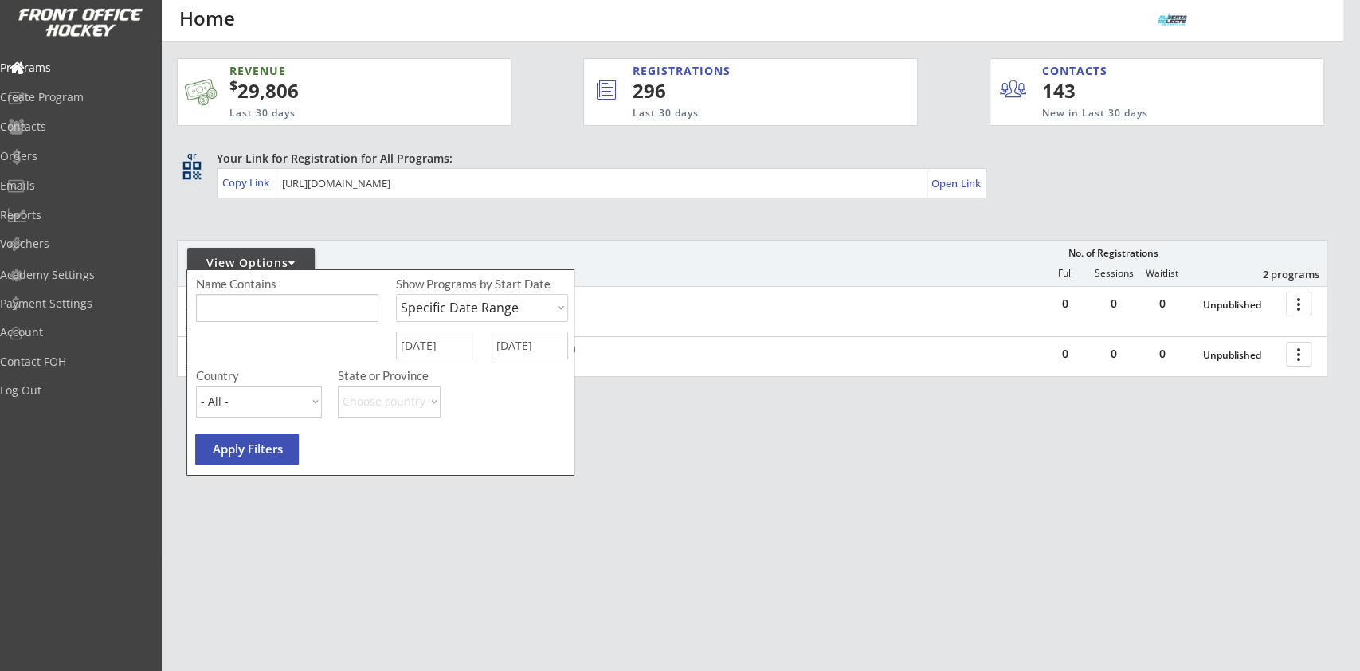
click at [273, 446] on button "Apply Filters" at bounding box center [247, 449] width 104 height 32
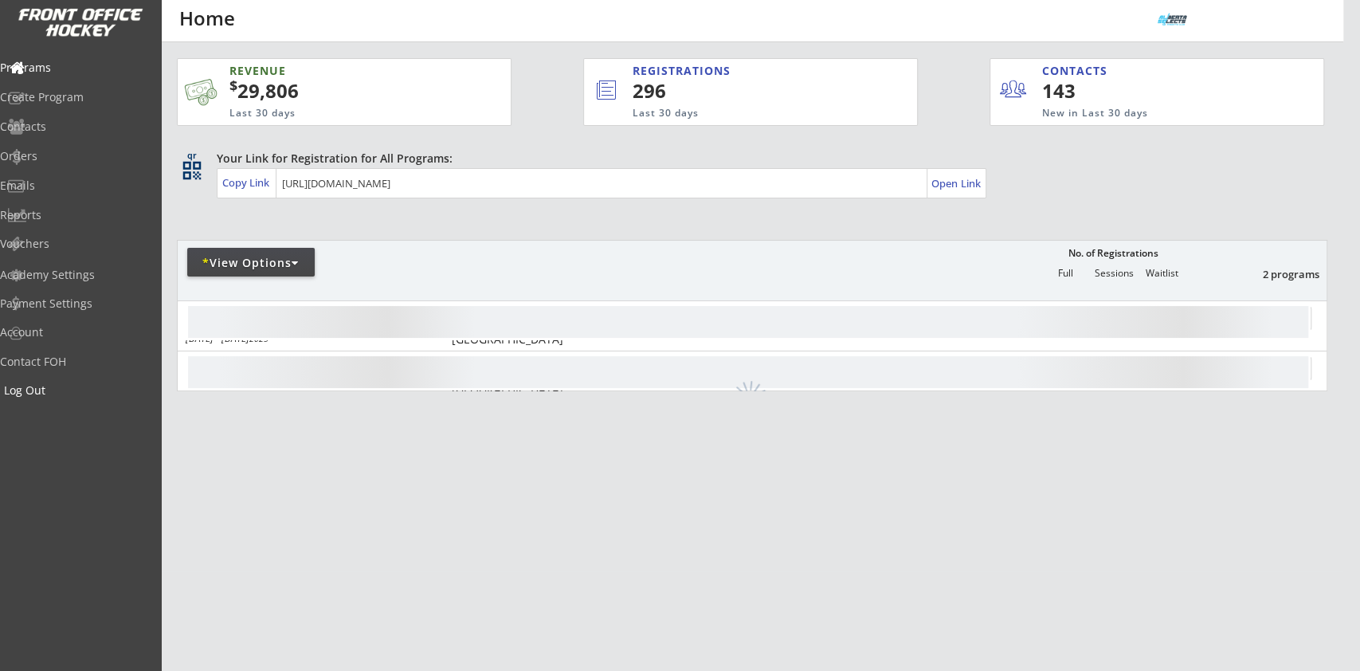
click at [67, 390] on div "Log Out" at bounding box center [75, 390] width 143 height 11
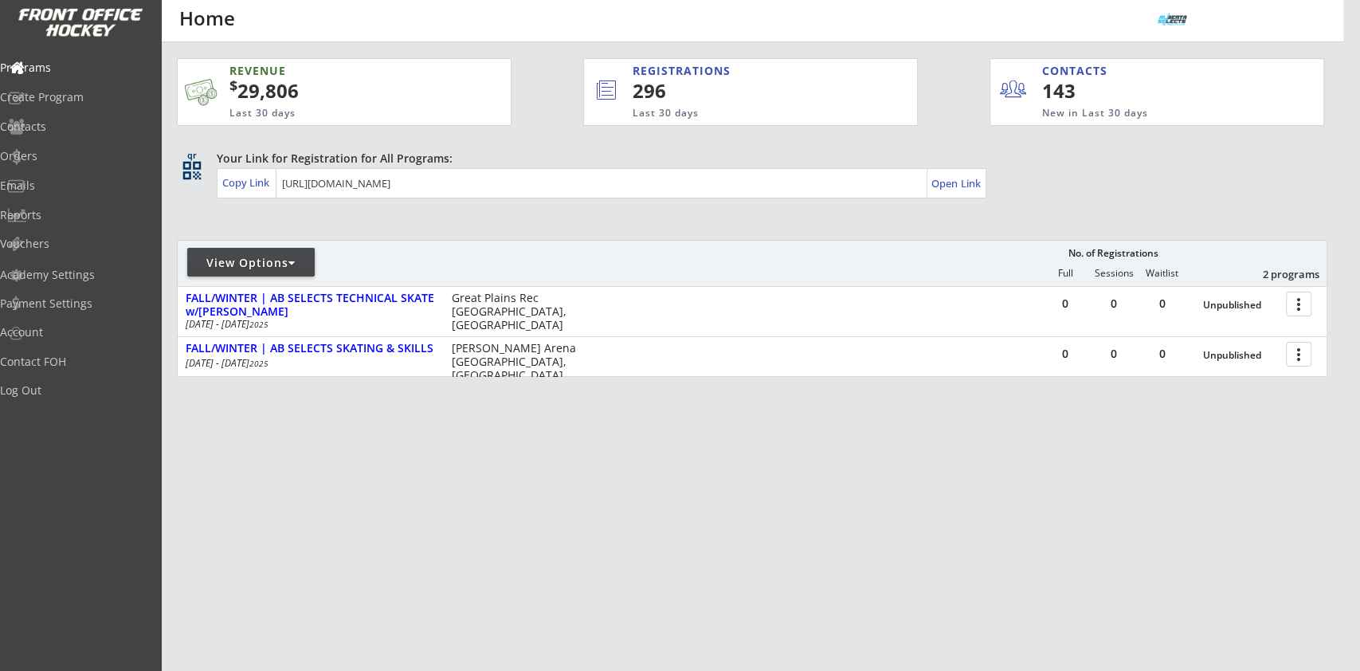
click at [296, 264] on div at bounding box center [291, 262] width 7 height 11
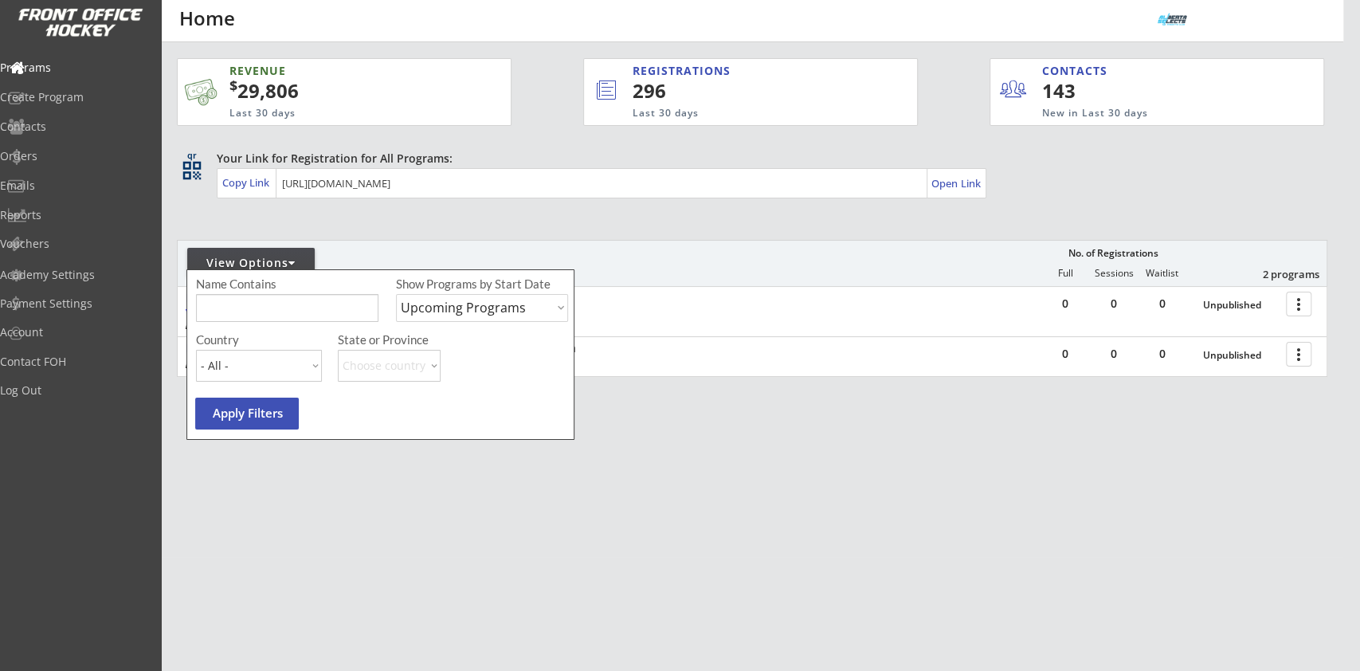
click at [446, 316] on select "Upcoming Programs Past Programs Specific Date Range" at bounding box center [482, 308] width 172 height 28
select select ""Specific Date Range""
click at [396, 294] on select "Upcoming Programs Past Programs Specific Date Range" at bounding box center [482, 308] width 172 height 28
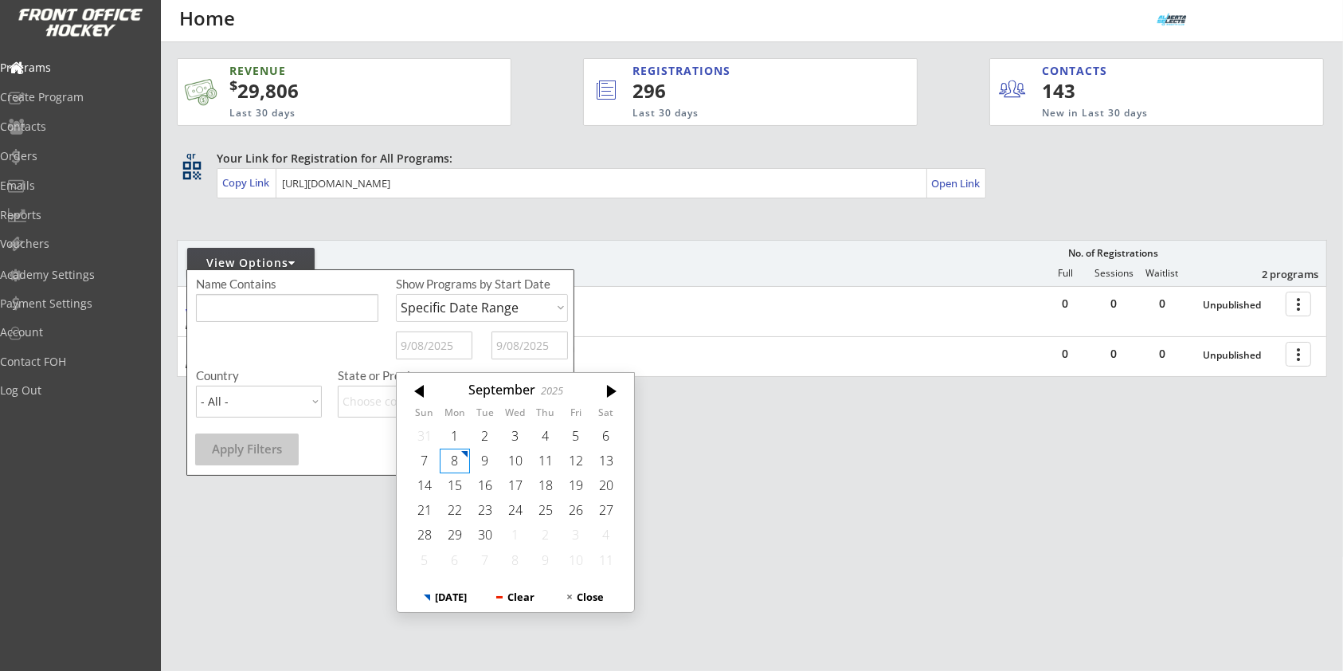
click at [427, 343] on input "text" at bounding box center [434, 345] width 76 height 28
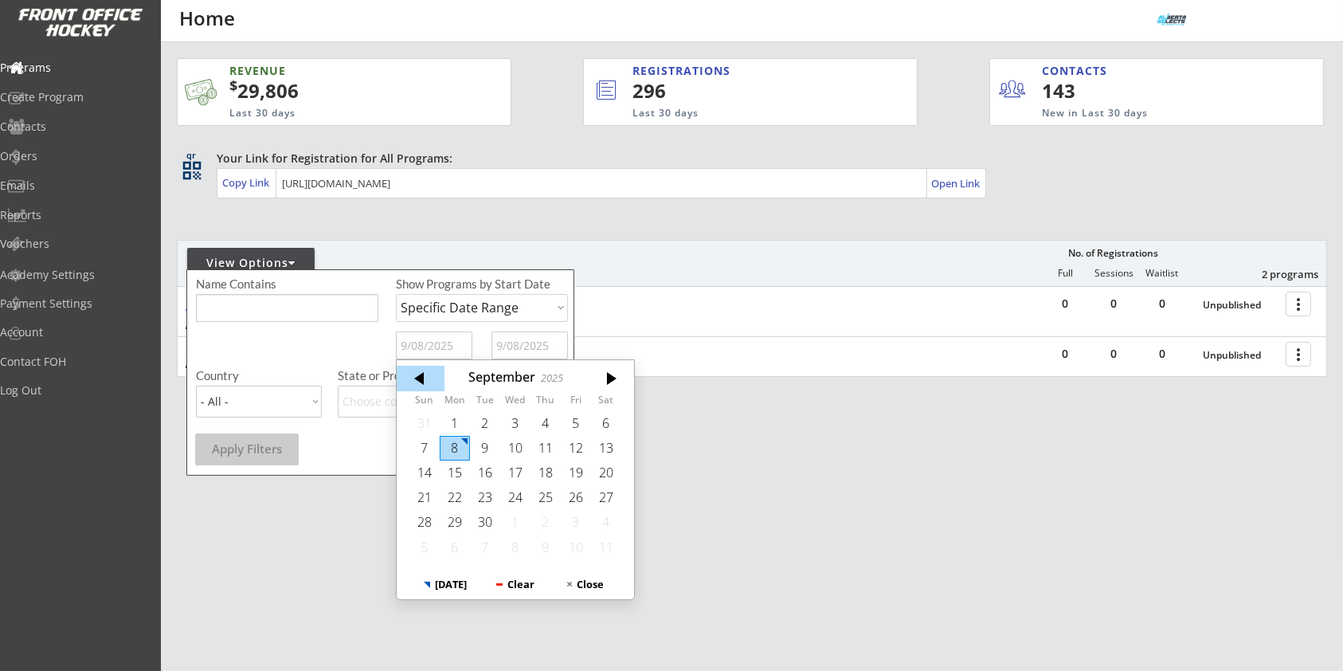
click at [425, 387] on div at bounding box center [421, 378] width 48 height 25
click at [576, 499] on div "22" at bounding box center [576, 497] width 30 height 25
type input "[DATE]"
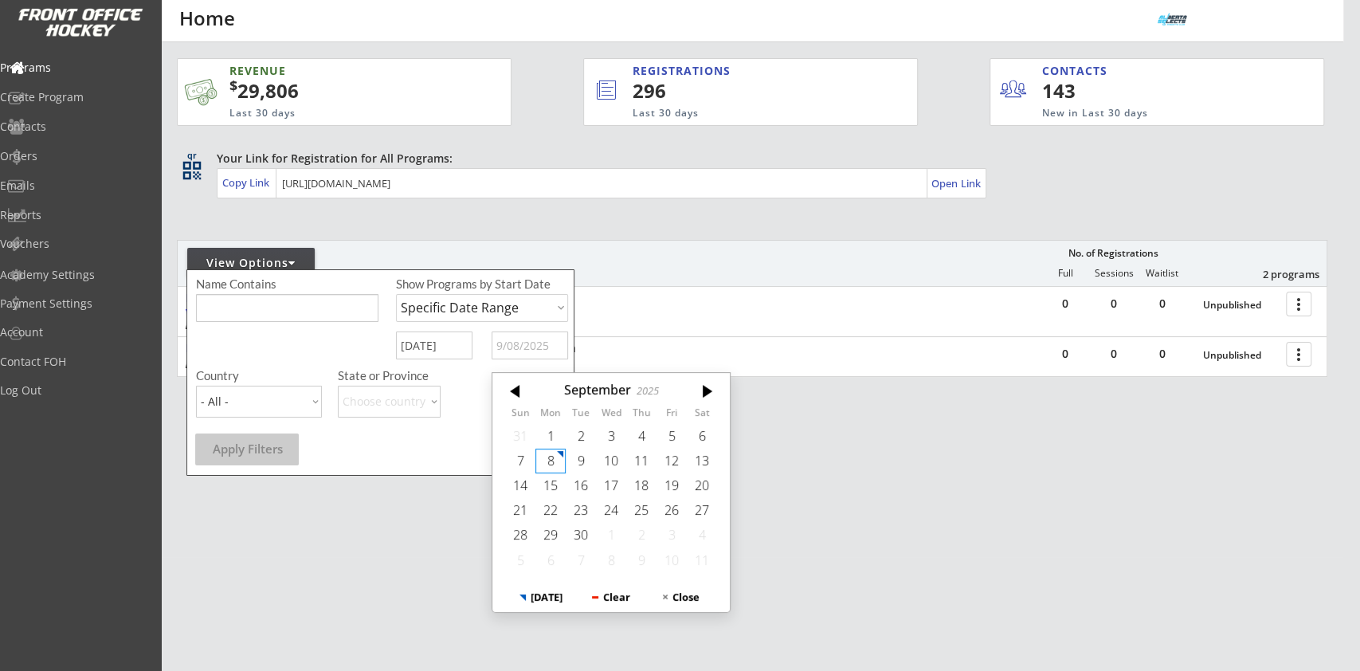
click at [558, 349] on input "text" at bounding box center [530, 345] width 76 height 28
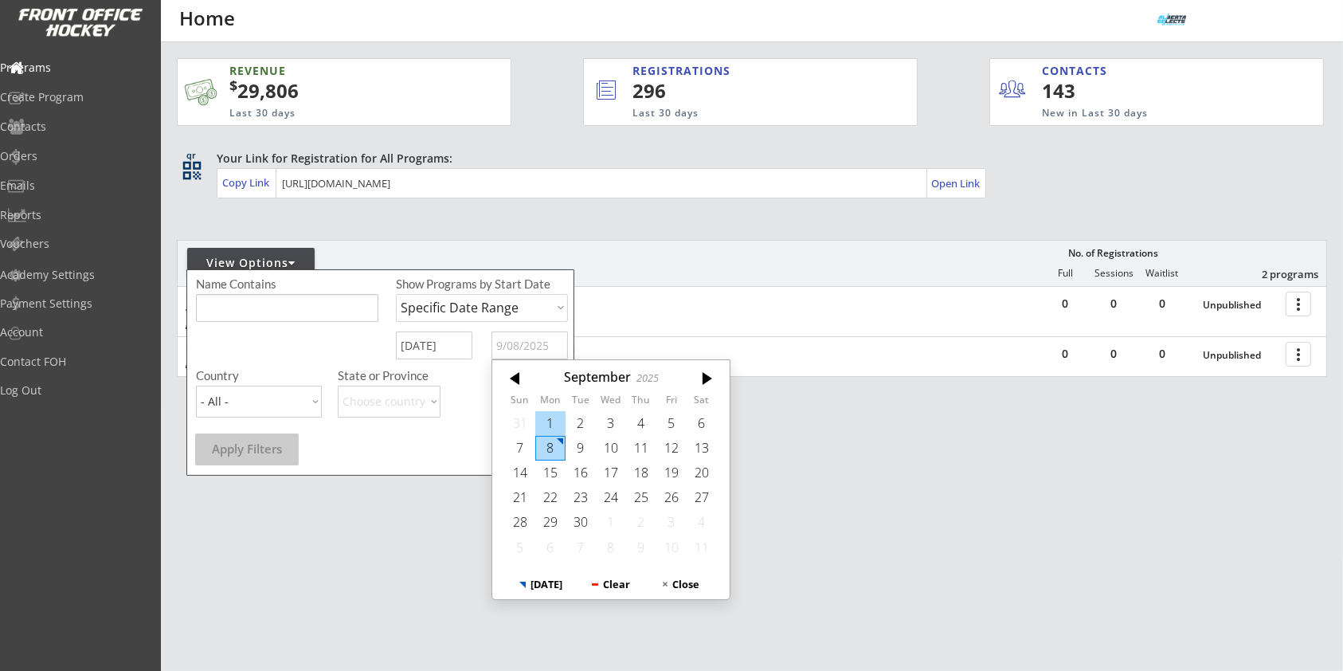
click at [550, 412] on div "1" at bounding box center [550, 423] width 30 height 25
type input "[DATE]"
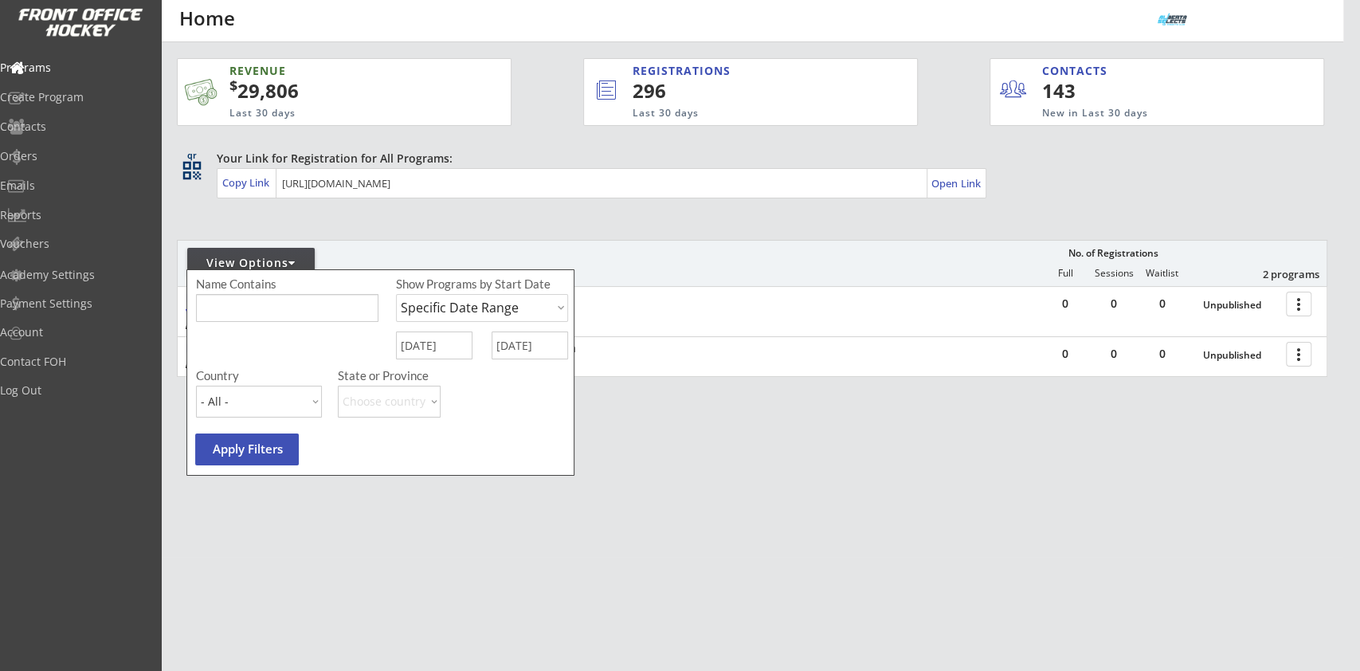
click at [242, 441] on button "Apply Filters" at bounding box center [247, 449] width 104 height 32
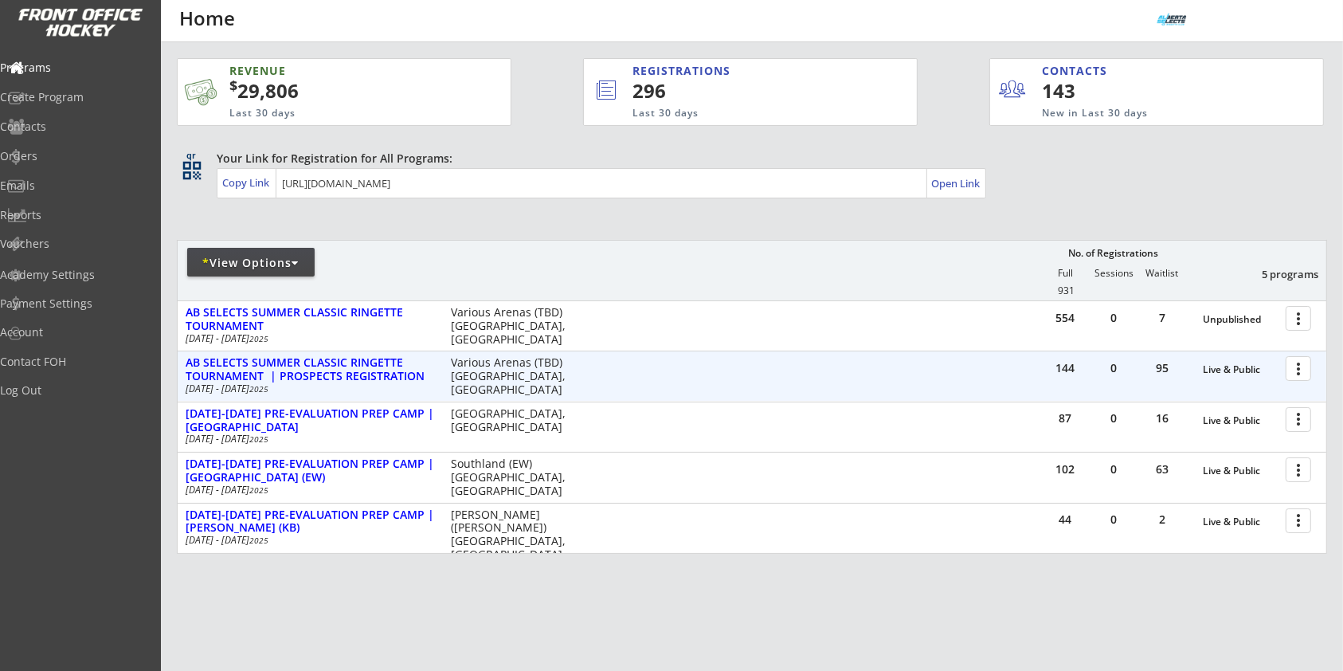
click at [1298, 373] on div at bounding box center [1301, 368] width 28 height 28
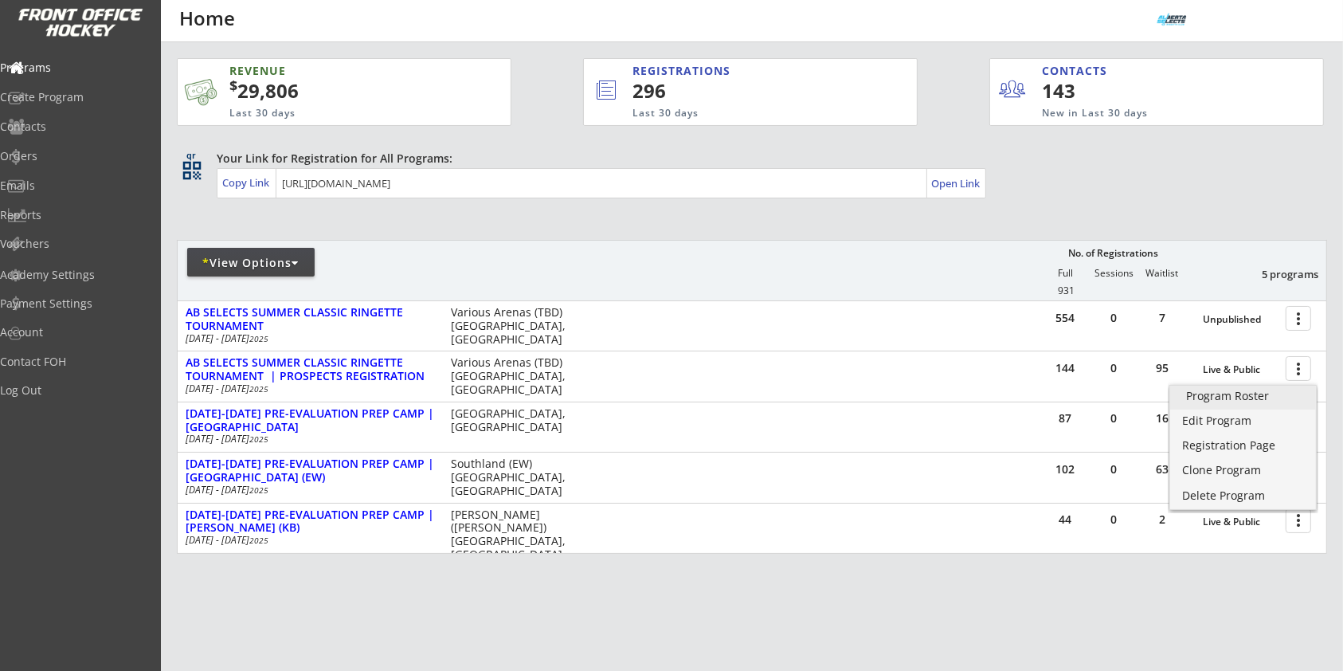
click at [1276, 396] on div "Program Roster" at bounding box center [1243, 395] width 114 height 11
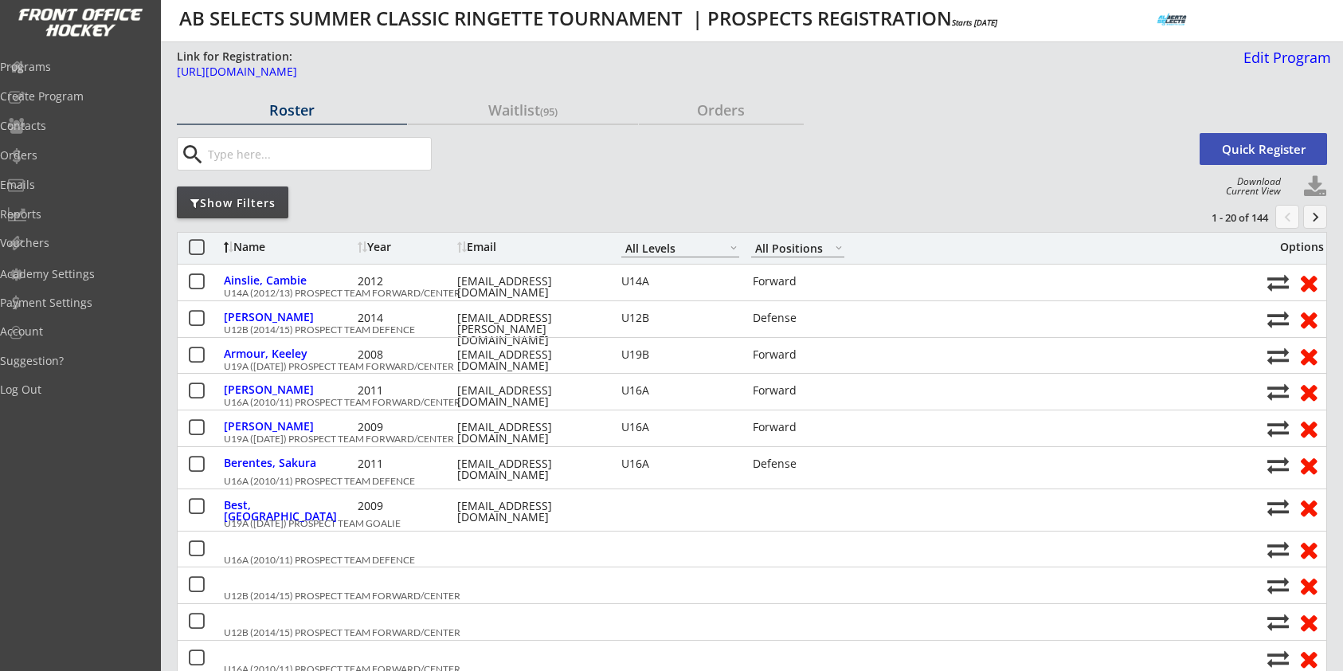
select select ""All Levels""
select select ""All Positions""
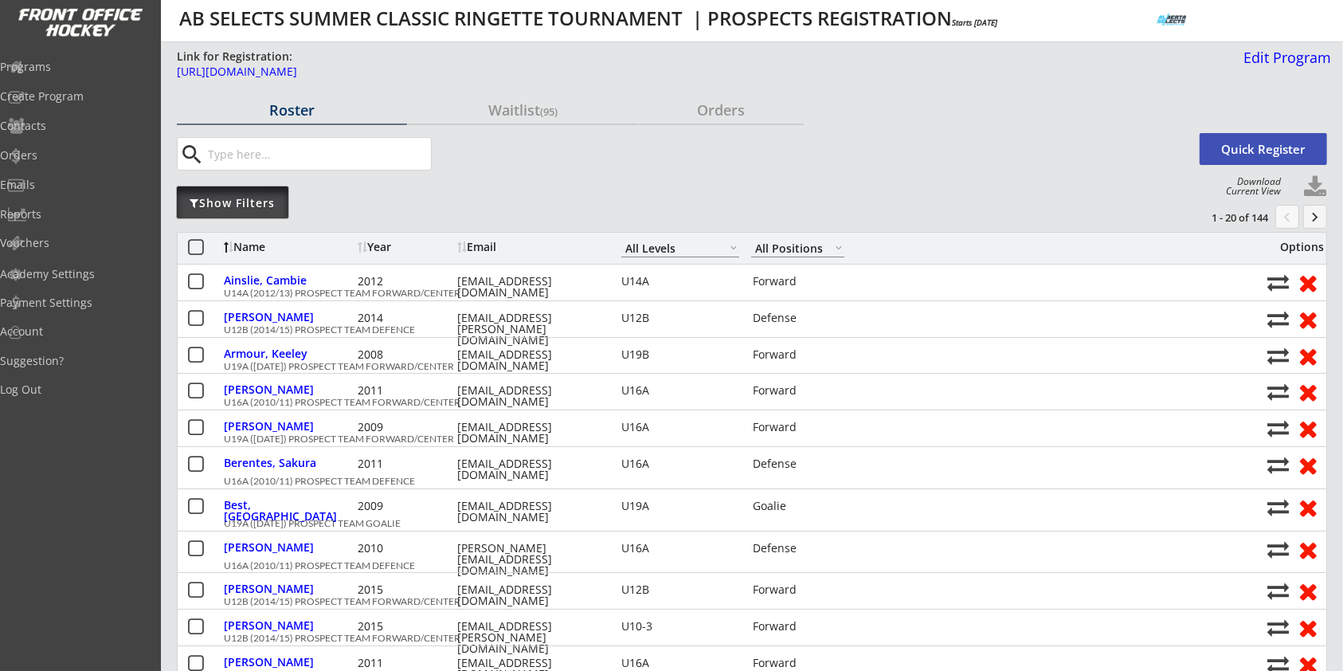
click at [266, 202] on div "Show Filters" at bounding box center [233, 203] width 112 height 16
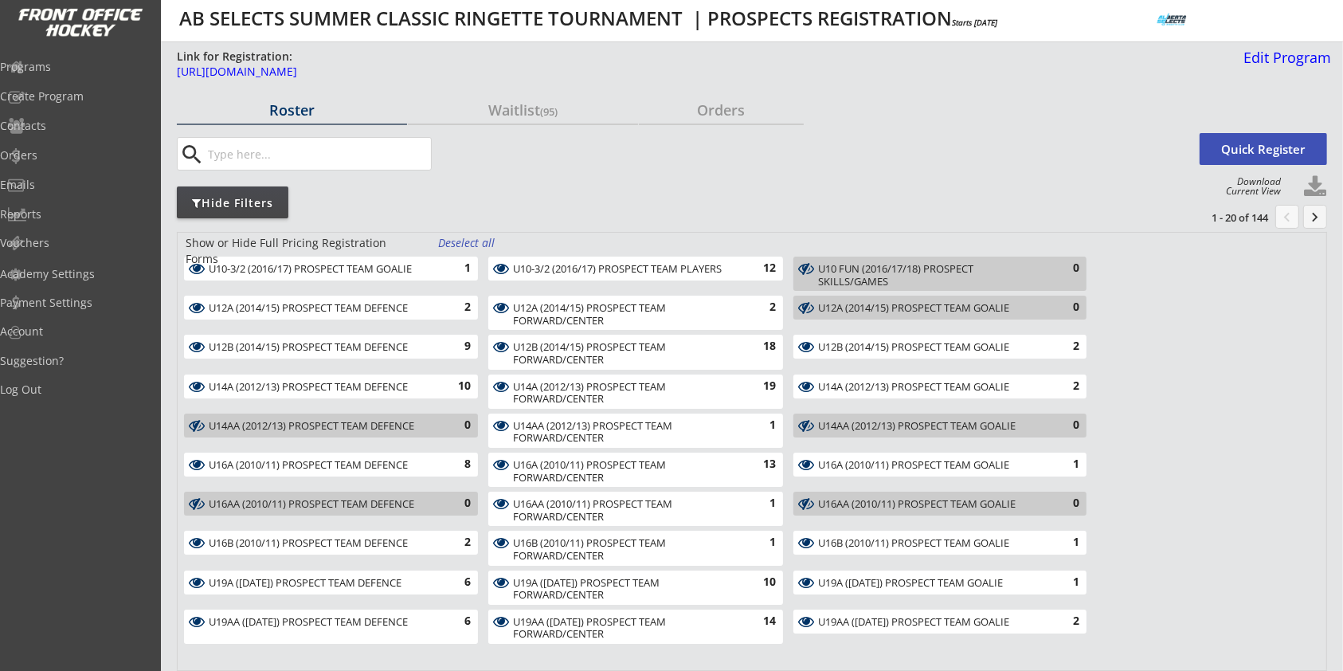
click at [465, 245] on div "Deselect all" at bounding box center [467, 243] width 59 height 16
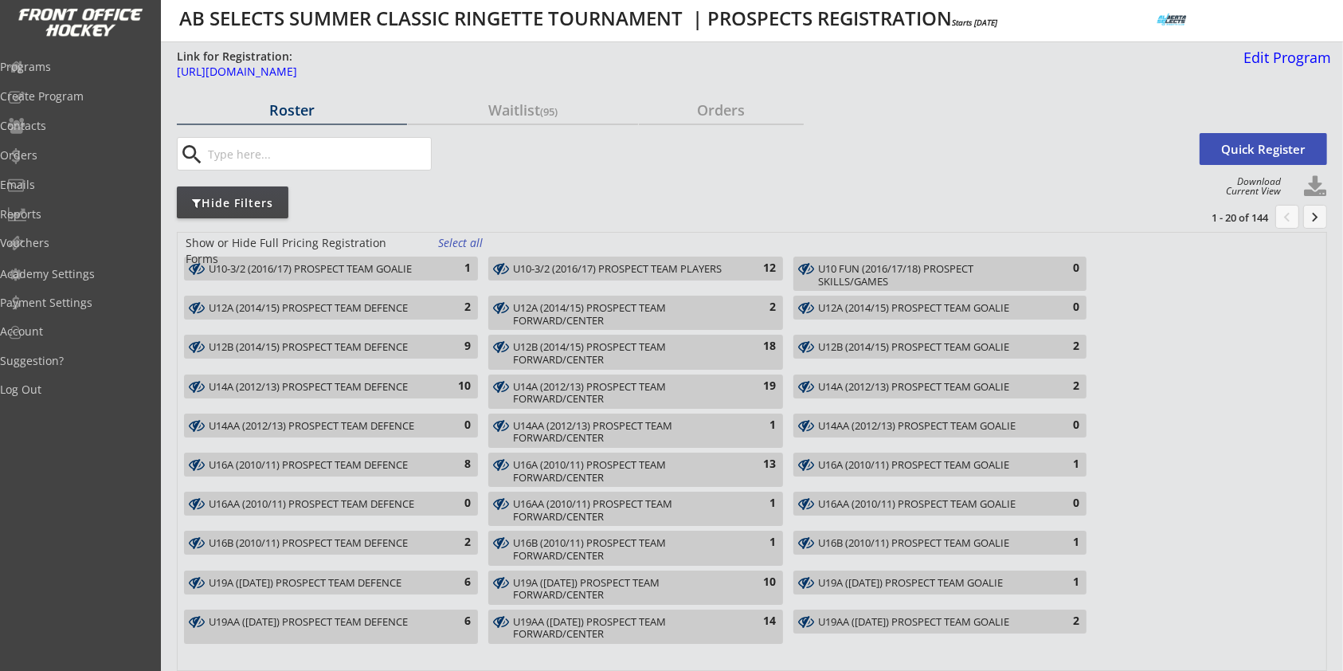
scroll to position [212, 0]
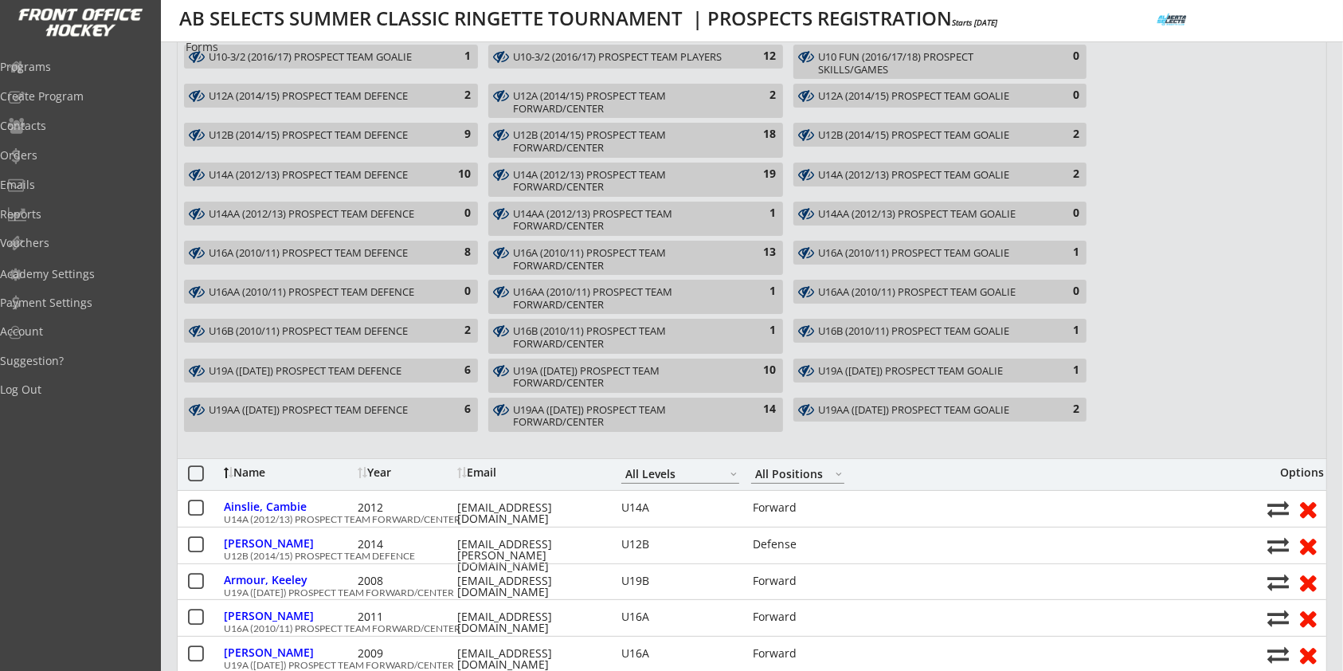
click at [451, 398] on div "U19AA (2007/08/09) PROSPECT TEAM DEFENCE 6" at bounding box center [331, 415] width 294 height 34
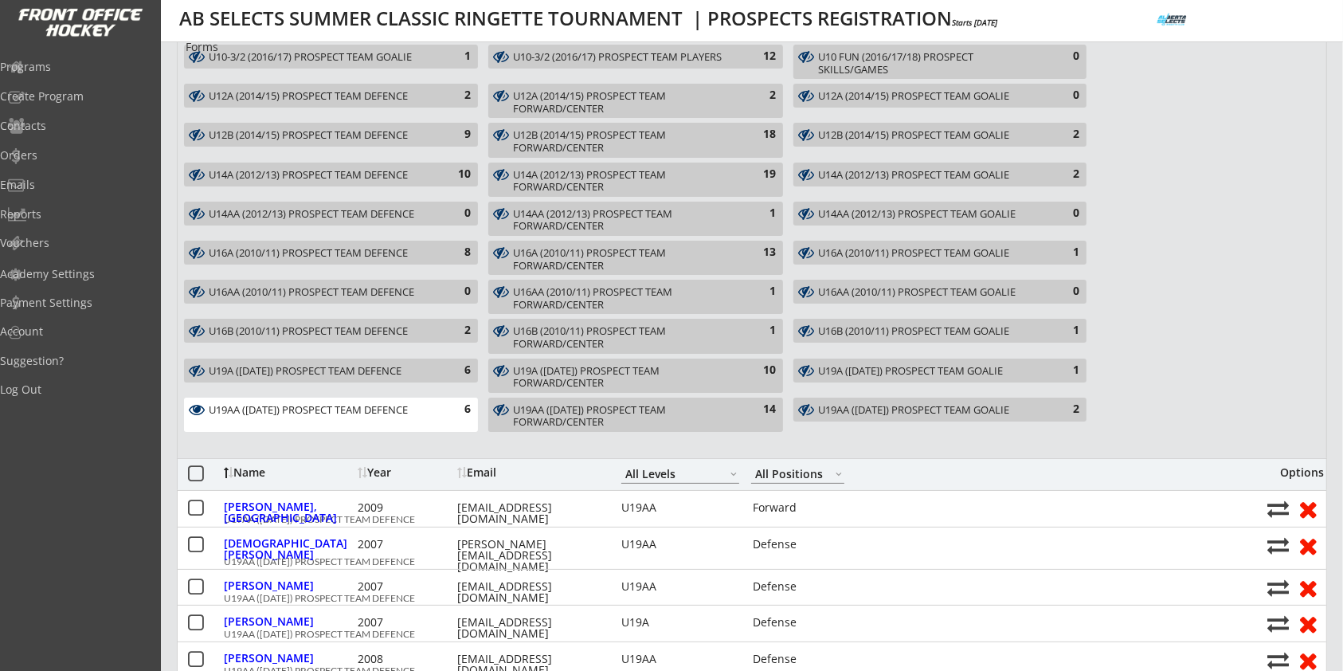
click at [574, 404] on div "U19AA (2007/08/09) PROSPECT TEAM FORWARD/CENTER" at bounding box center [626, 416] width 226 height 25
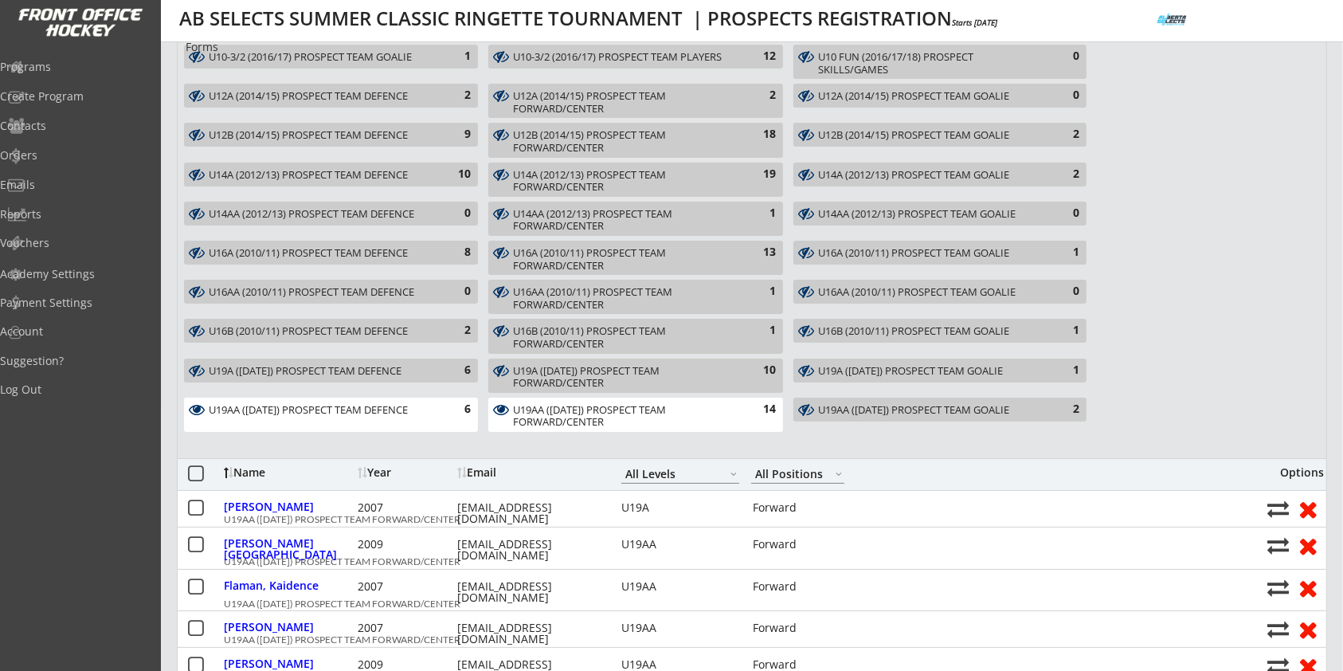
click at [252, 472] on div "Name" at bounding box center [289, 472] width 130 height 11
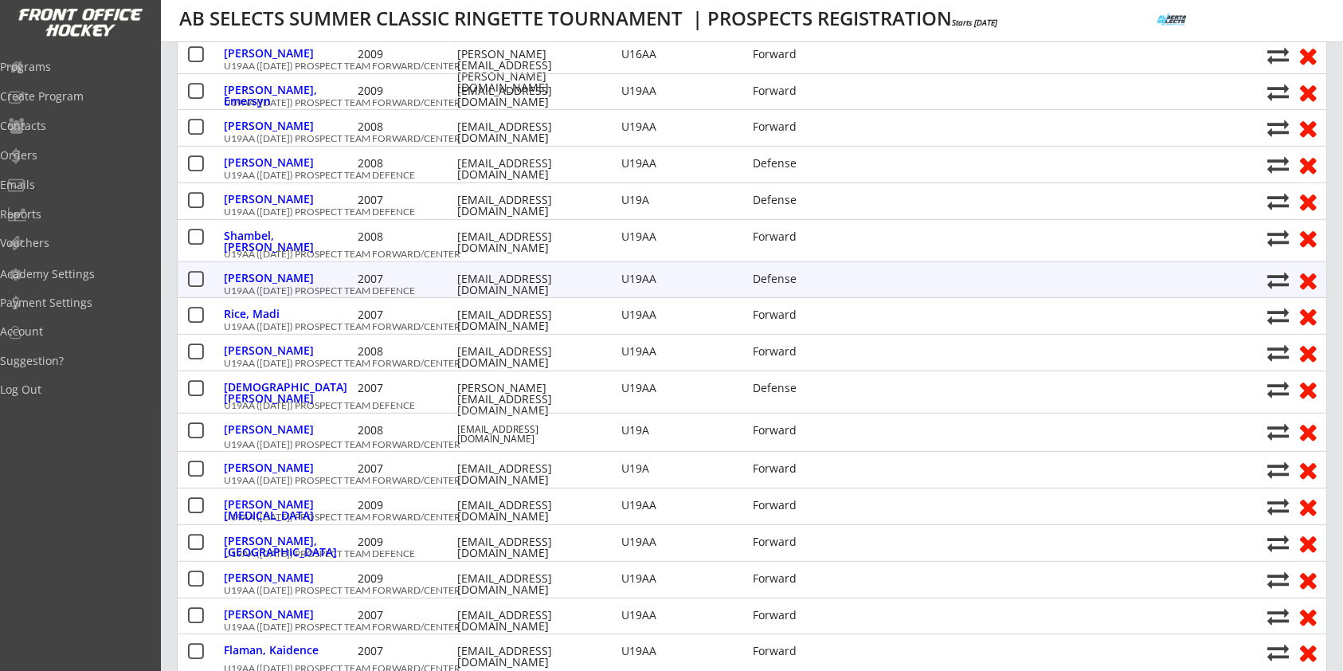
scroll to position [743, 0]
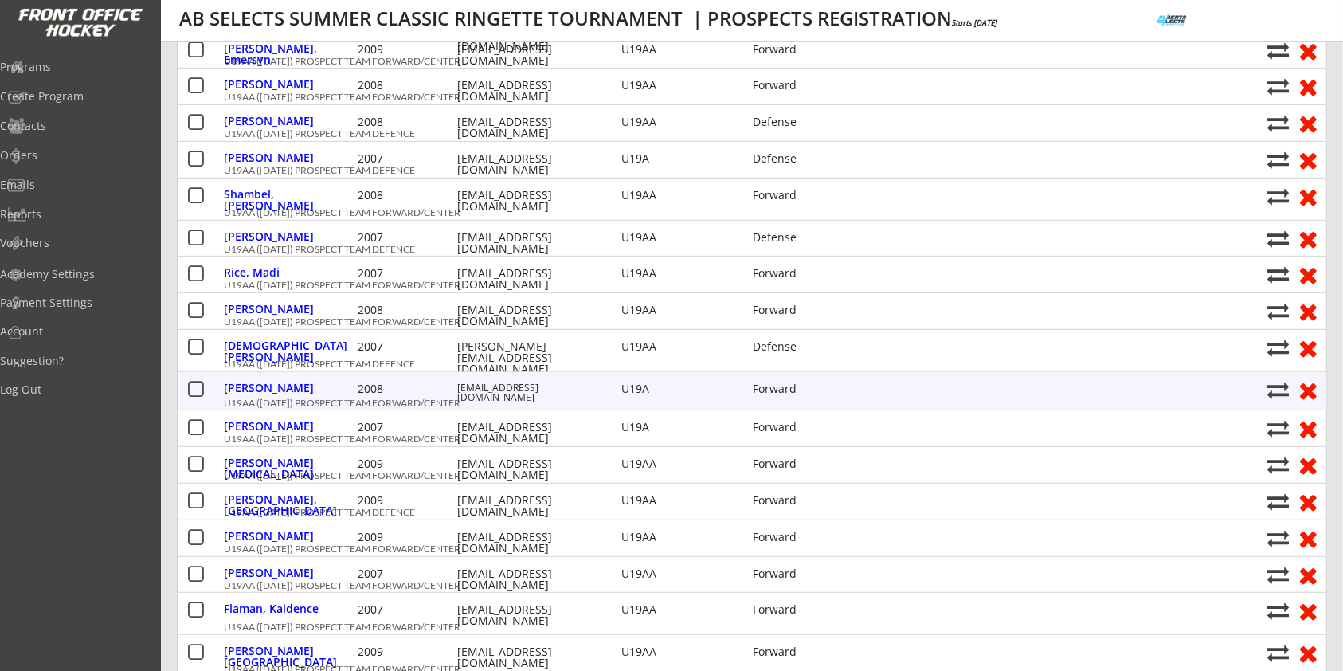
click at [497, 379] on div "Mccullough, Mya 2008 kristiemccullouvh99@gmail.com U19A Forward" at bounding box center [741, 390] width 1035 height 23
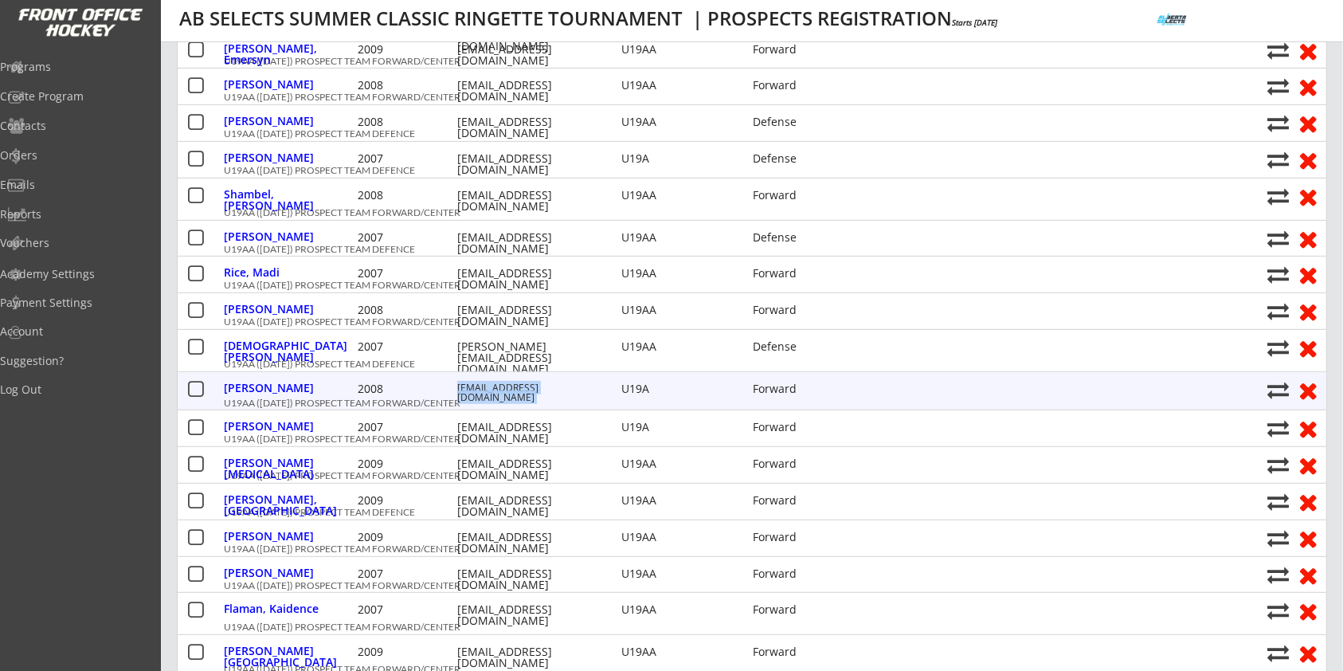
copy div "kristiemccullouvh99@gmail.com"
click at [573, 383] on div "kristiemccullouvh99@gmail.com" at bounding box center [528, 392] width 143 height 19
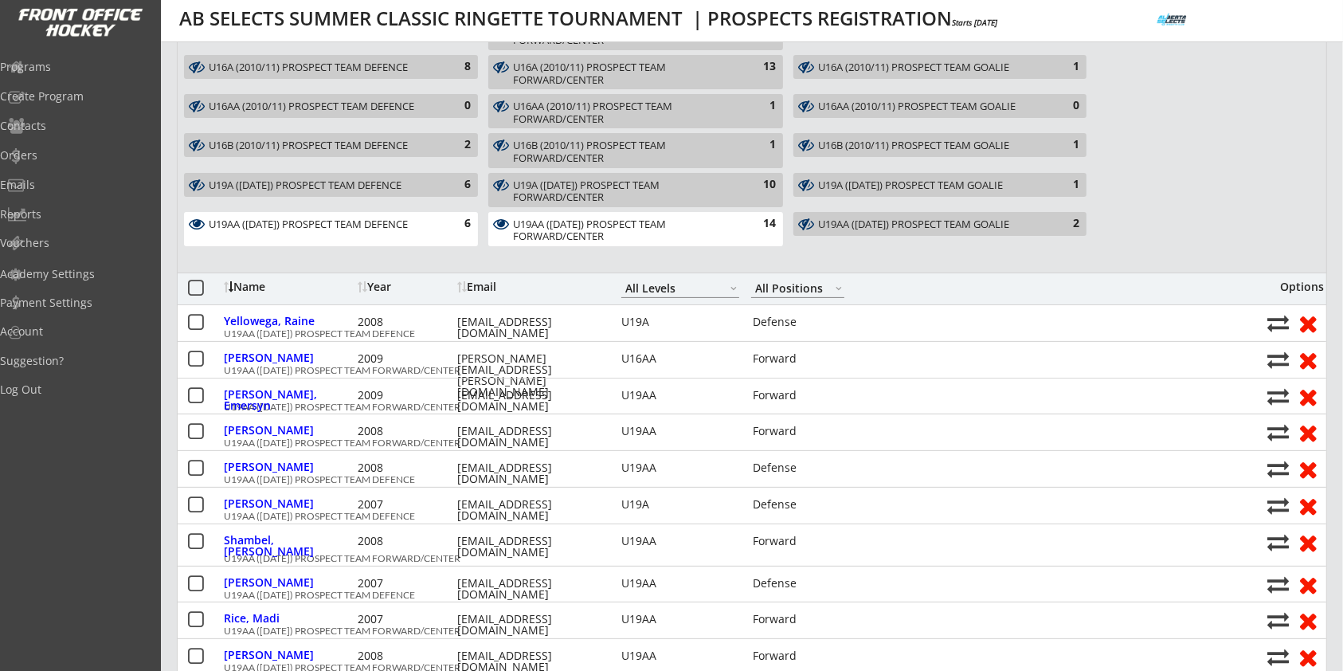
scroll to position [0, 0]
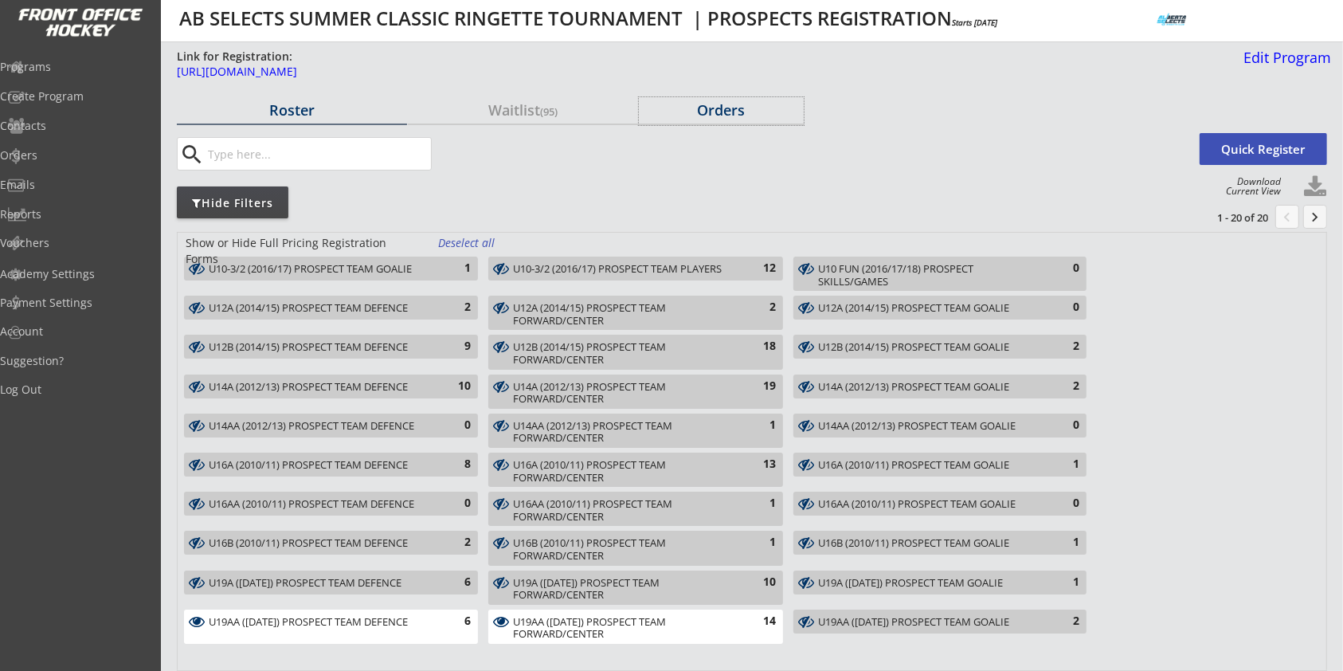
drag, startPoint x: 729, startPoint y: 111, endPoint x: 389, endPoint y: 178, distance: 346.7
click at [729, 110] on div "Orders" at bounding box center [721, 110] width 165 height 14
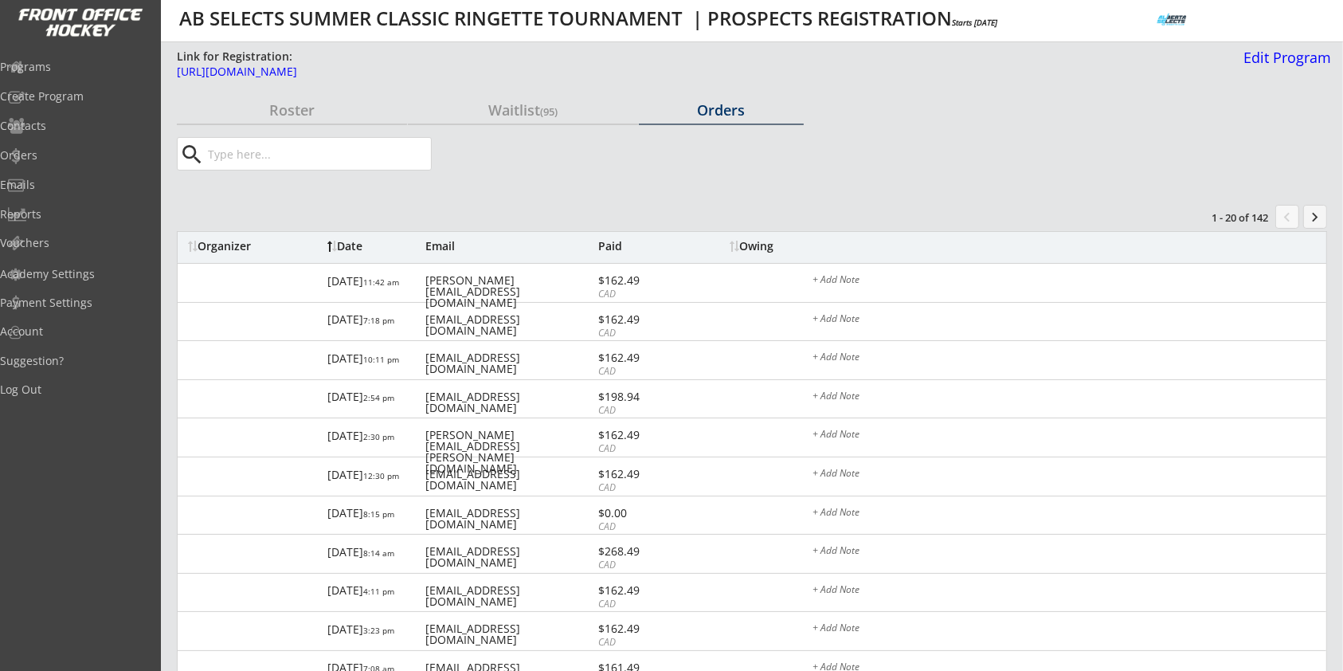
click at [389, 160] on input "input" at bounding box center [318, 154] width 226 height 32
paste input "kristiemccullouvh99@gmail.com"
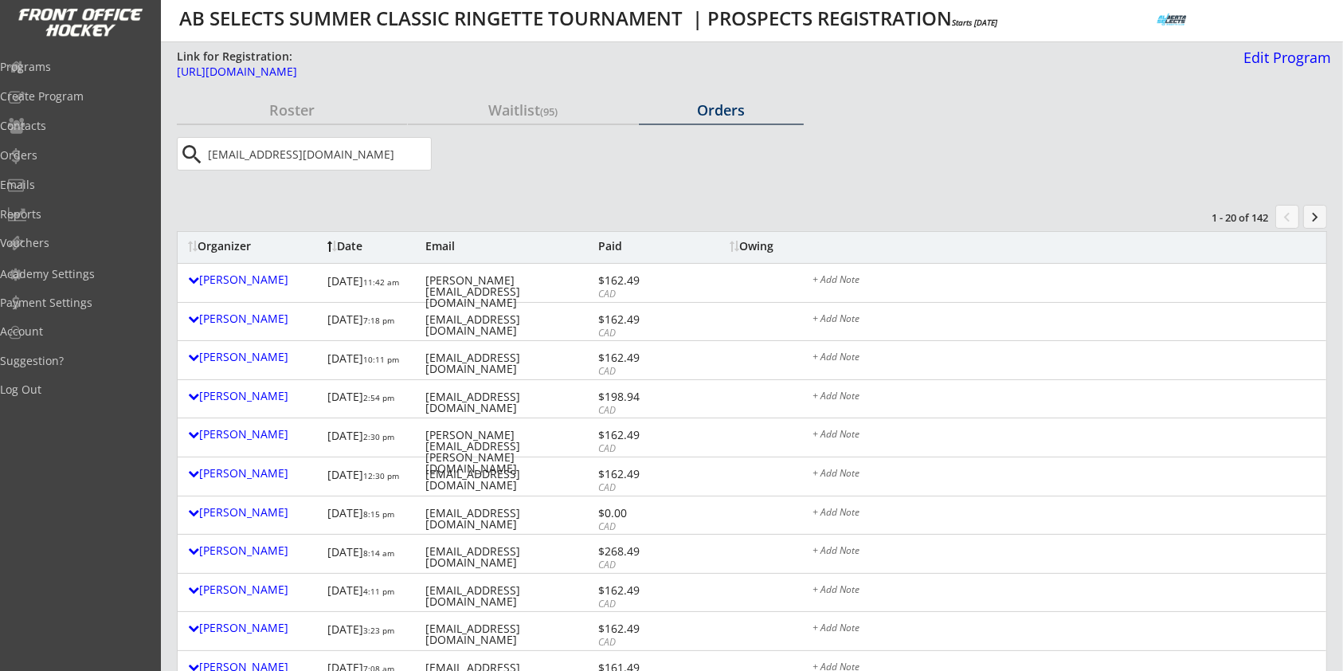
type input "kristiemccullouvh99@gmail.com"
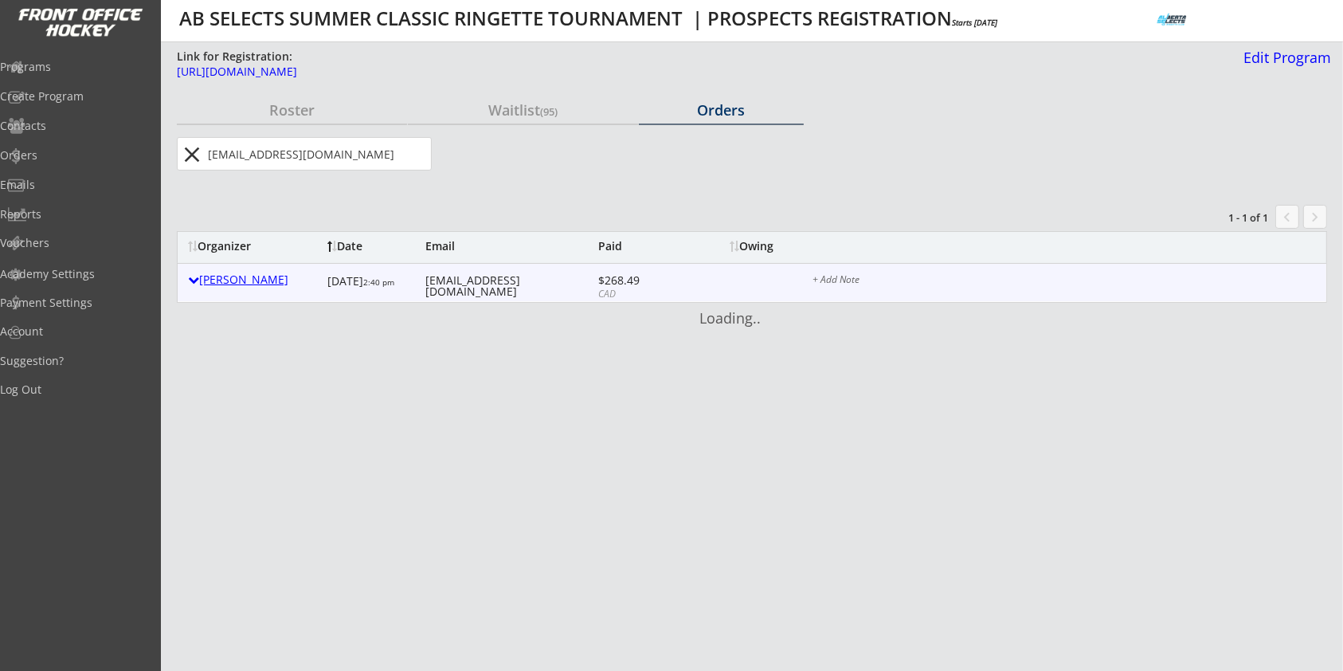
click at [225, 284] on div "Kristie Mccullough" at bounding box center [253, 279] width 131 height 11
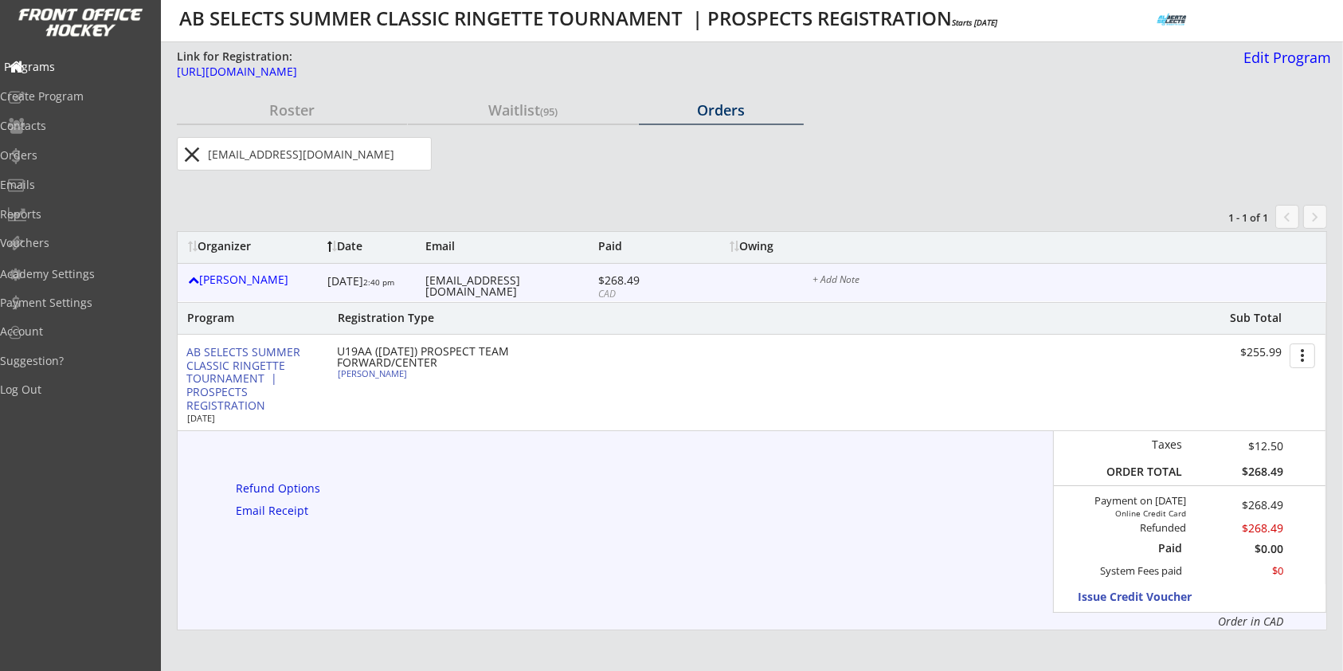
click at [83, 69] on div "Programs" at bounding box center [75, 66] width 143 height 11
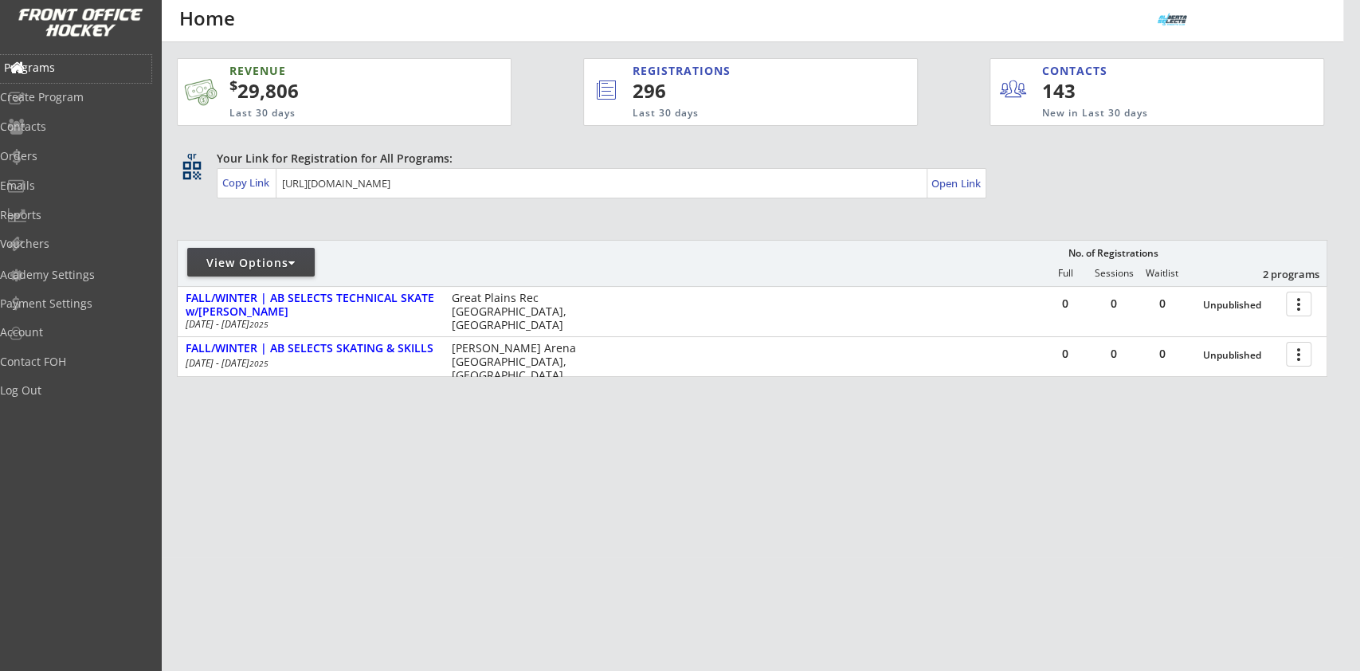
click at [82, 63] on div "Programs" at bounding box center [75, 67] width 143 height 11
click at [61, 394] on div "Log Out" at bounding box center [75, 390] width 143 height 11
